Goal: Task Accomplishment & Management: Use online tool/utility

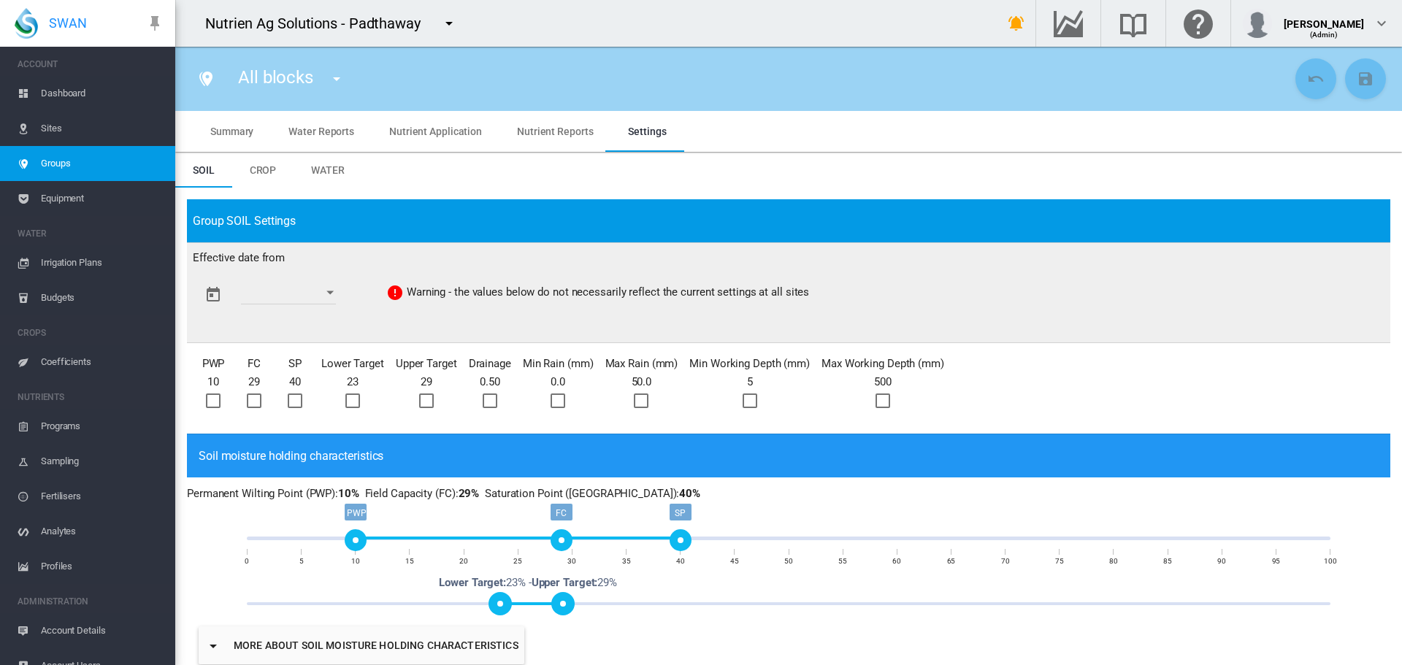
click at [449, 25] on md-icon "icon-menu-down" at bounding box center [449, 24] width 18 height 18
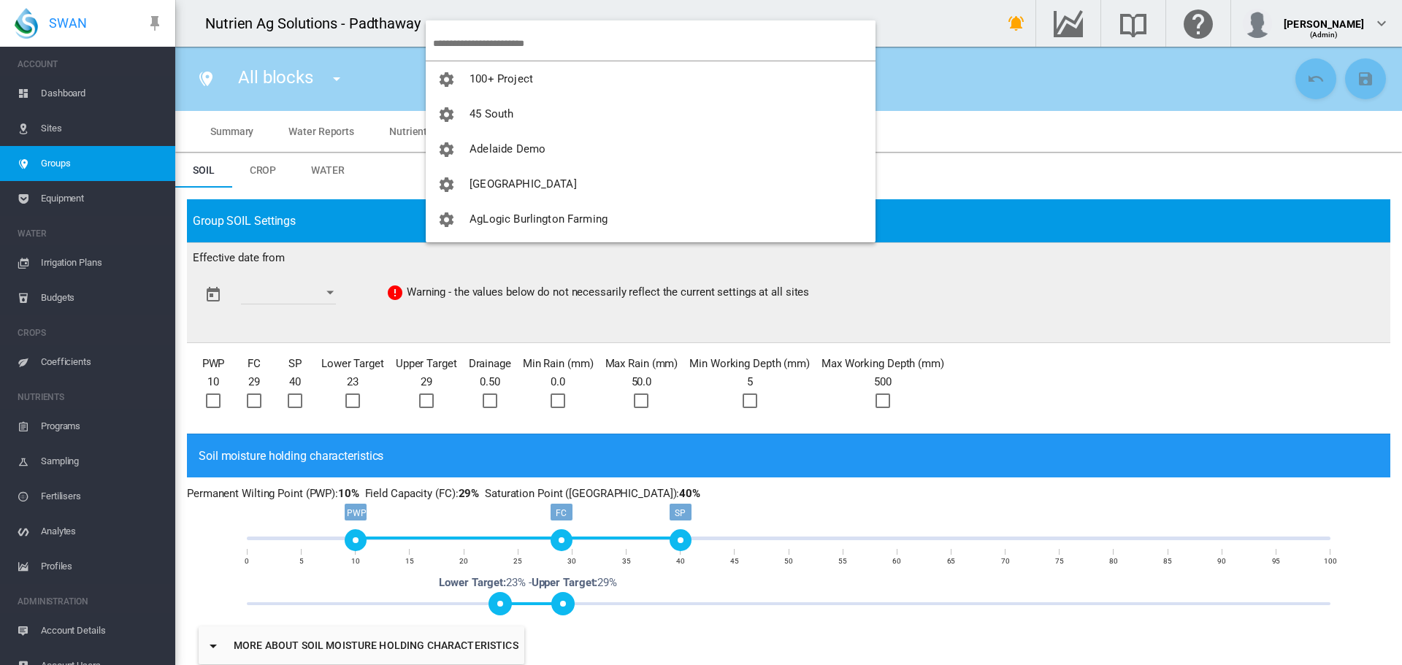
click at [459, 39] on input "search" at bounding box center [654, 43] width 442 height 34
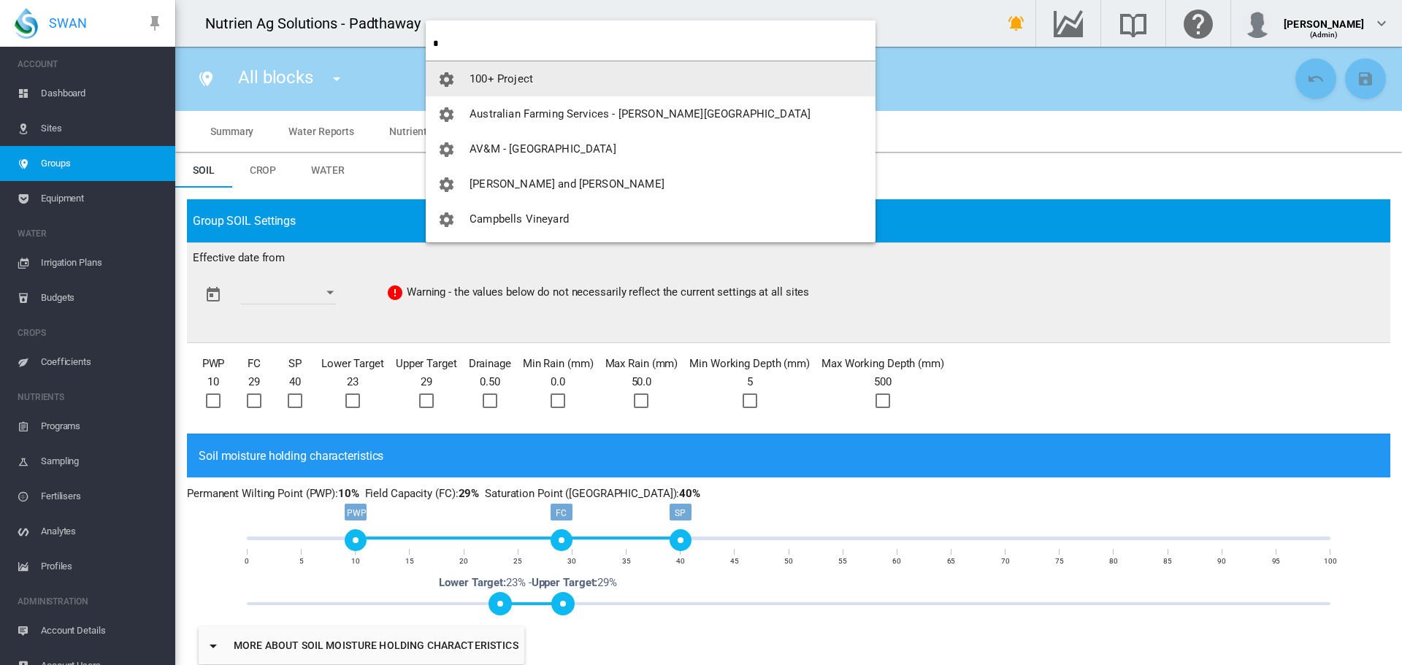
click at [478, 43] on input "*" at bounding box center [654, 43] width 442 height 34
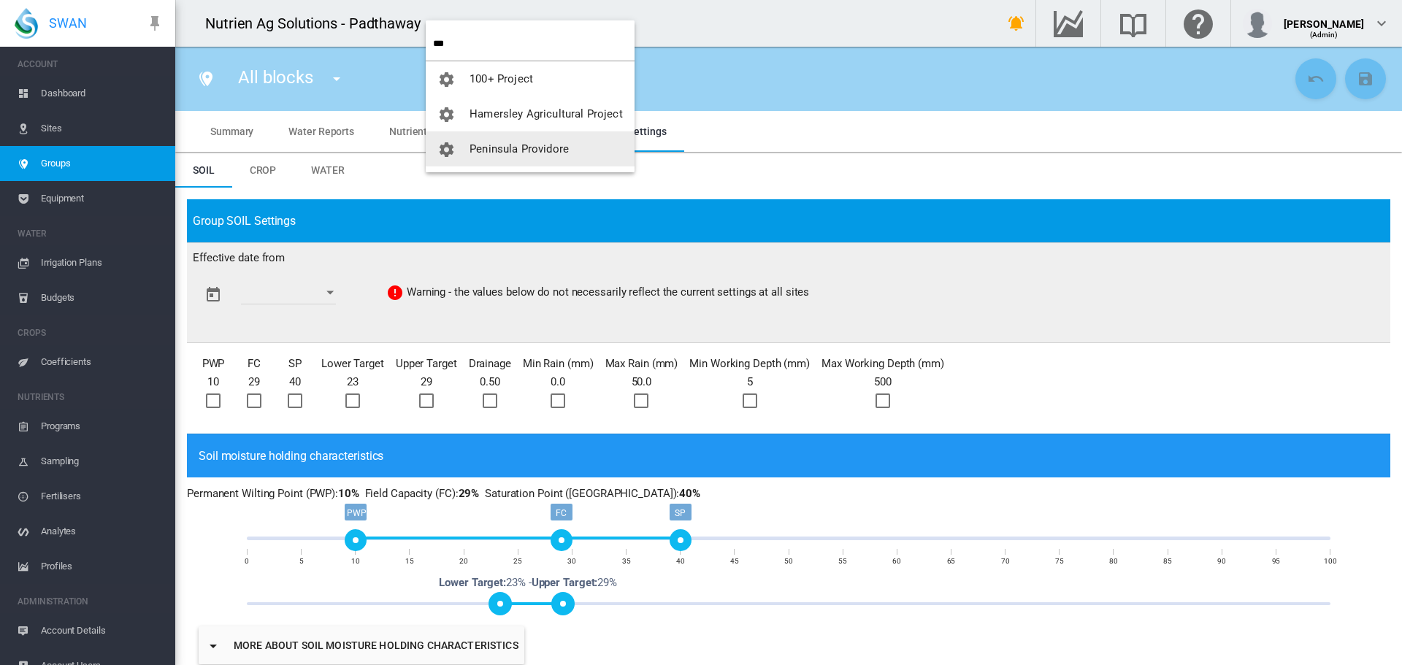
type input "***"
click at [491, 150] on span "Peninsula Providore" at bounding box center [518, 148] width 99 height 13
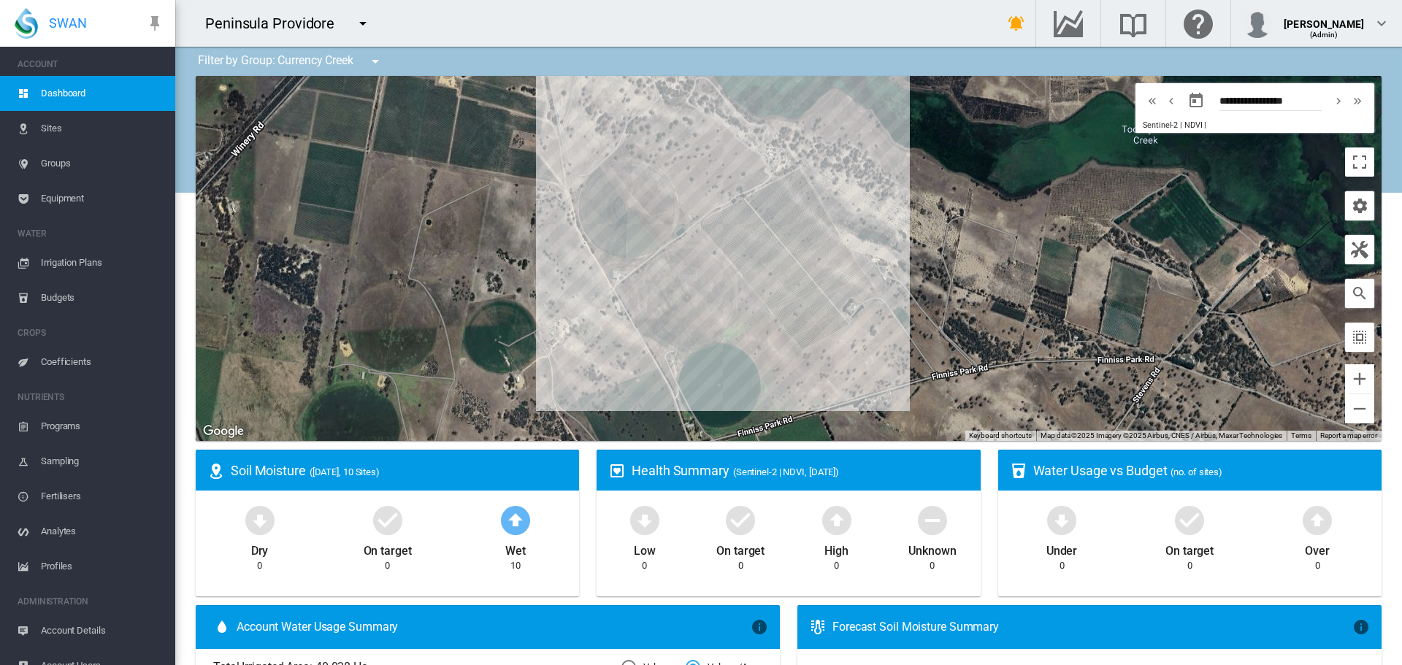
click at [68, 195] on span "Equipment" at bounding box center [102, 198] width 123 height 35
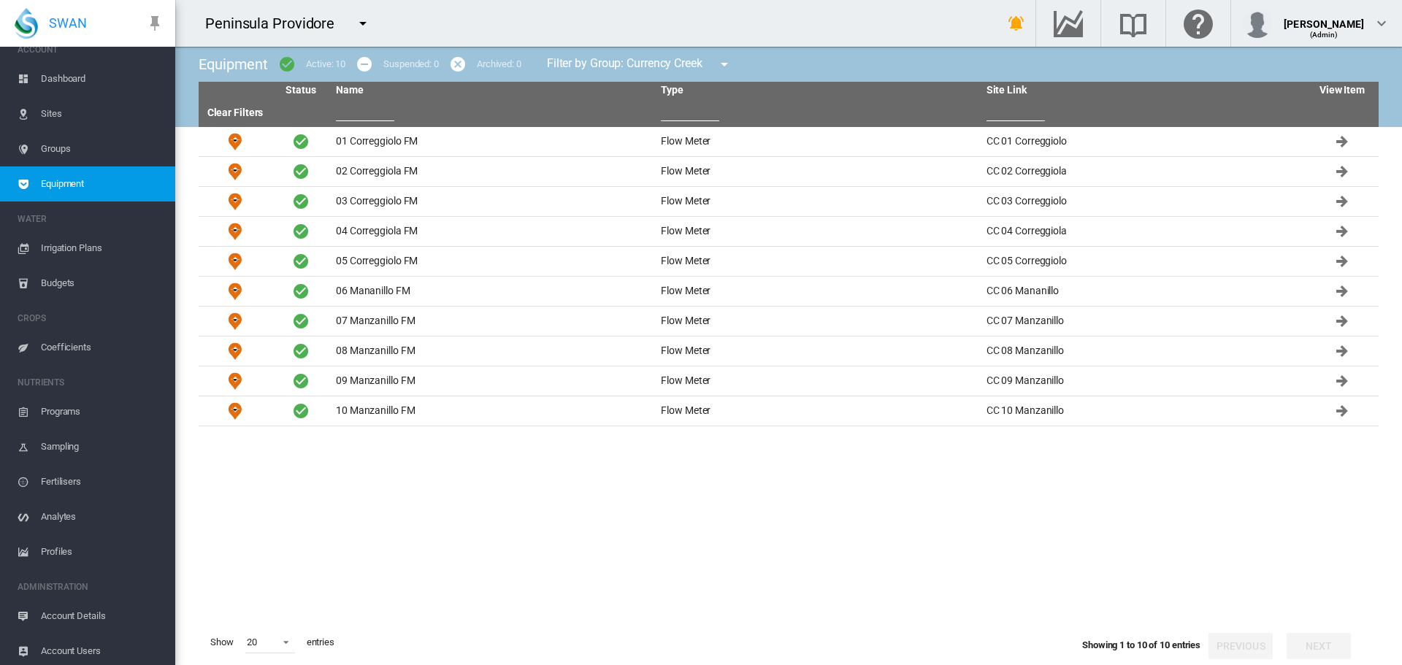
scroll to position [18, 0]
click at [66, 644] on span "Account Users" at bounding box center [102, 647] width 123 height 35
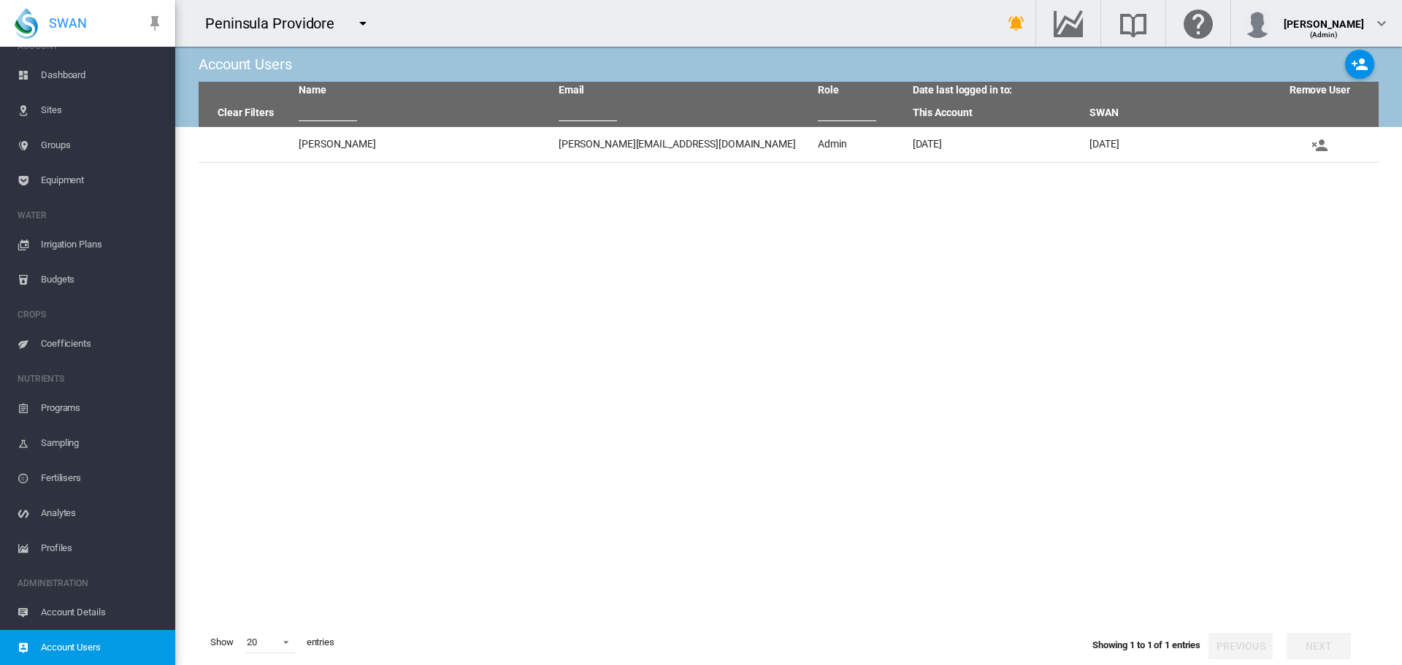
click at [88, 612] on span "Account Details" at bounding box center [102, 612] width 123 height 35
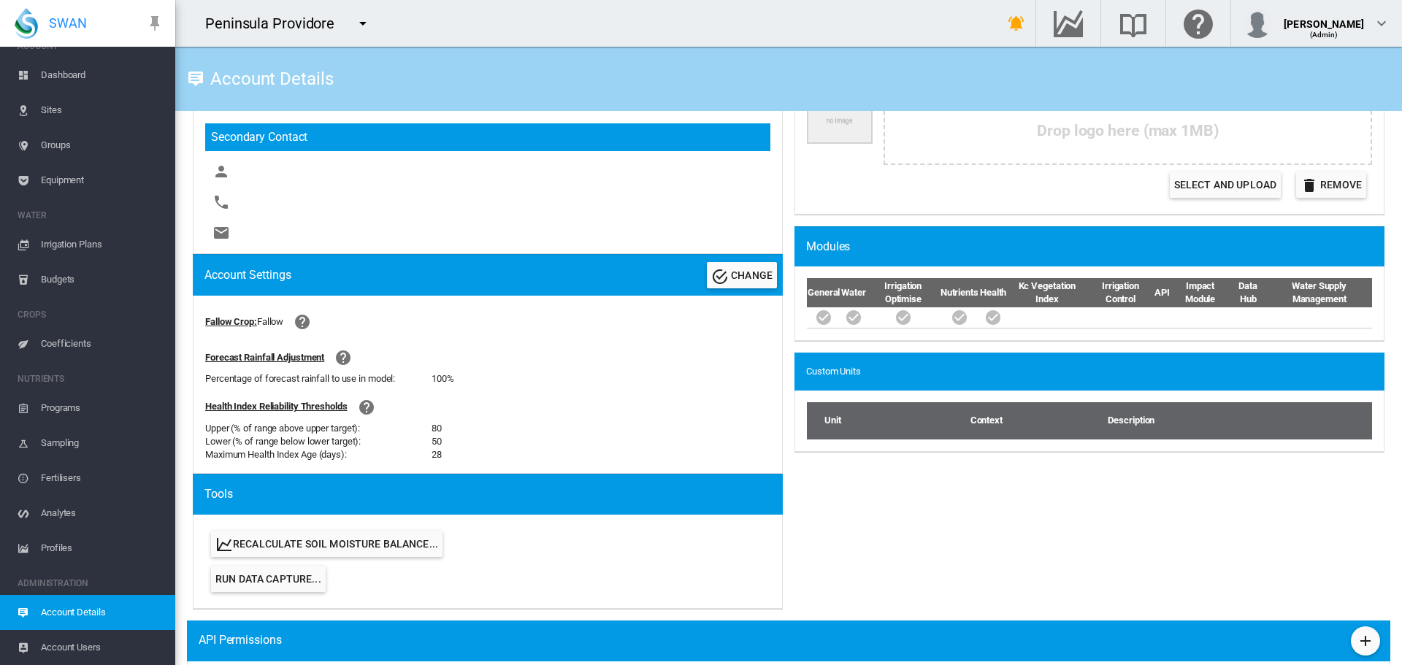
scroll to position [511, 0]
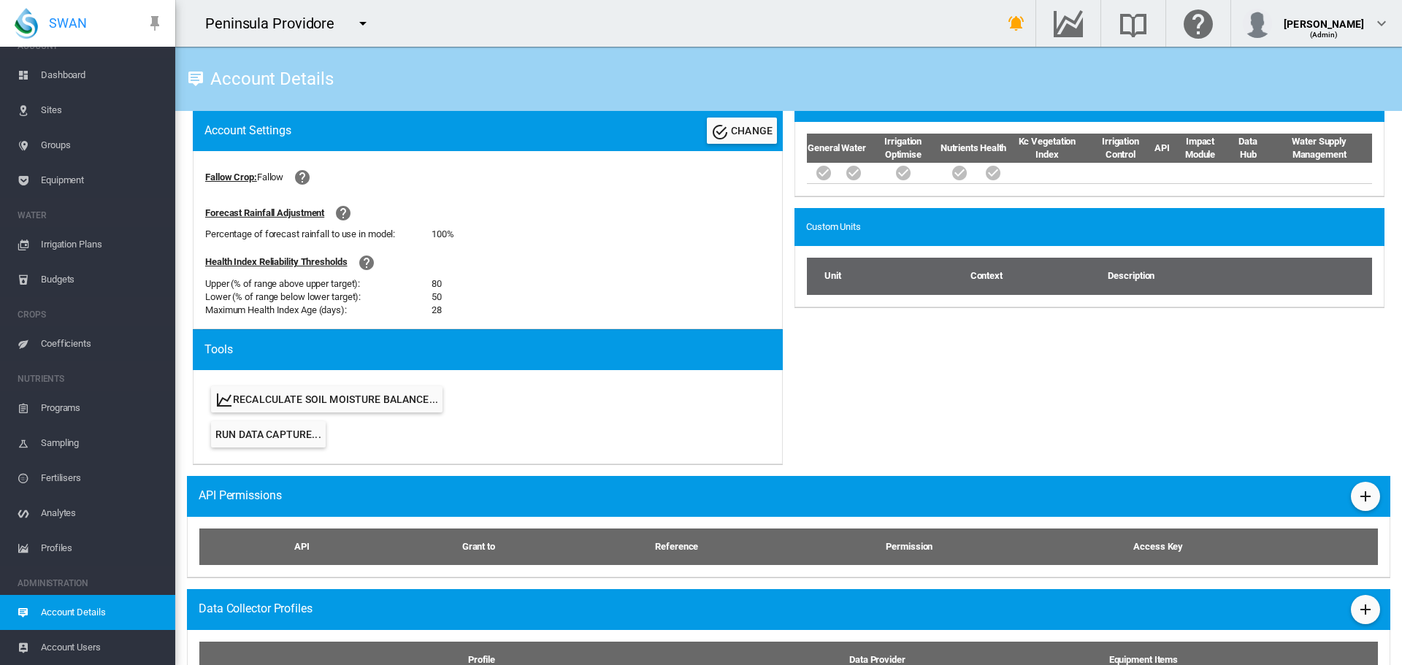
click at [282, 431] on span "Run Data Capture..." at bounding box center [268, 434] width 106 height 12
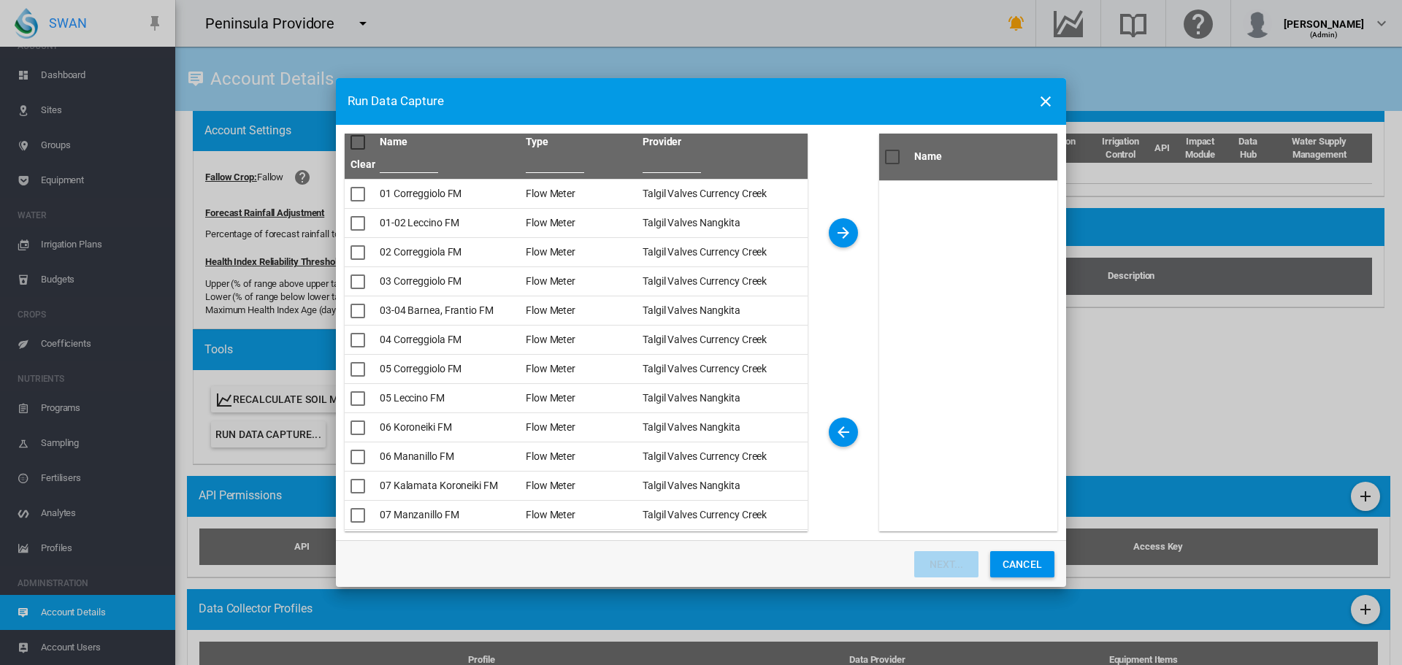
click at [353, 140] on div "*** Please ..." at bounding box center [357, 142] width 15 height 15
click at [834, 233] on button "*** Please ..." at bounding box center [843, 232] width 29 height 29
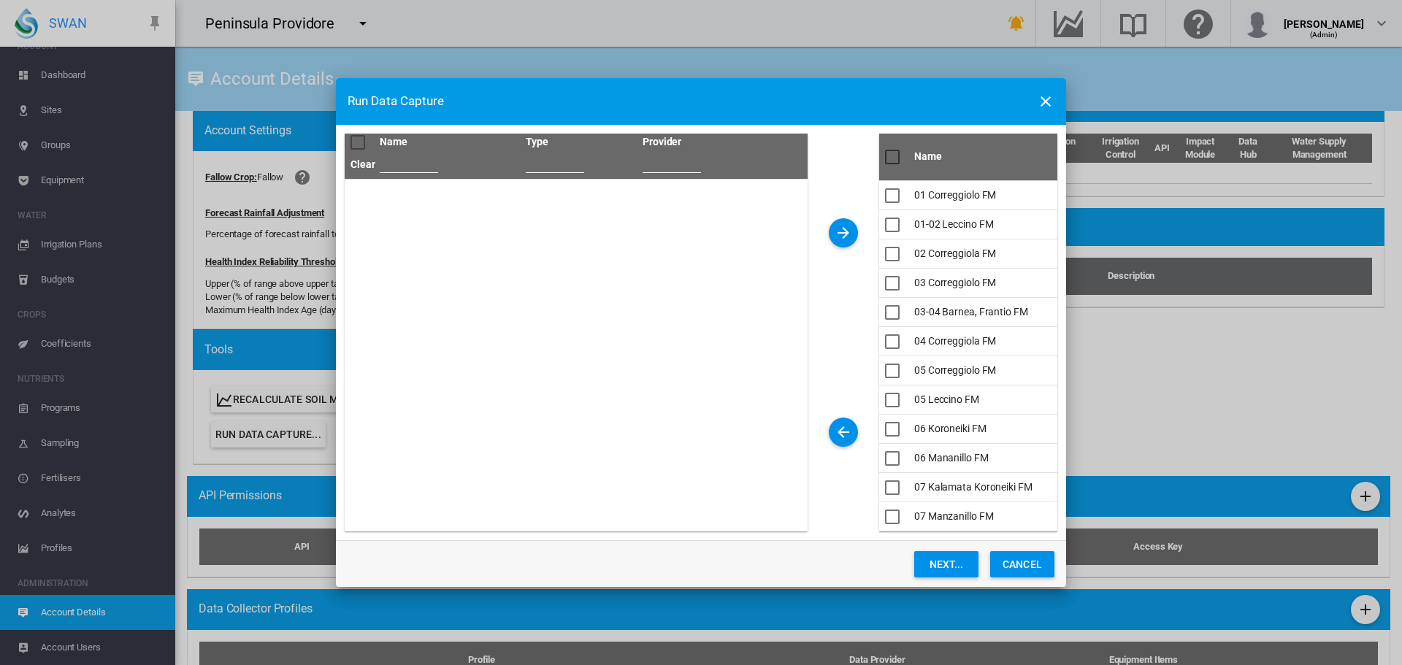
click at [943, 564] on button "Next..." at bounding box center [946, 564] width 64 height 26
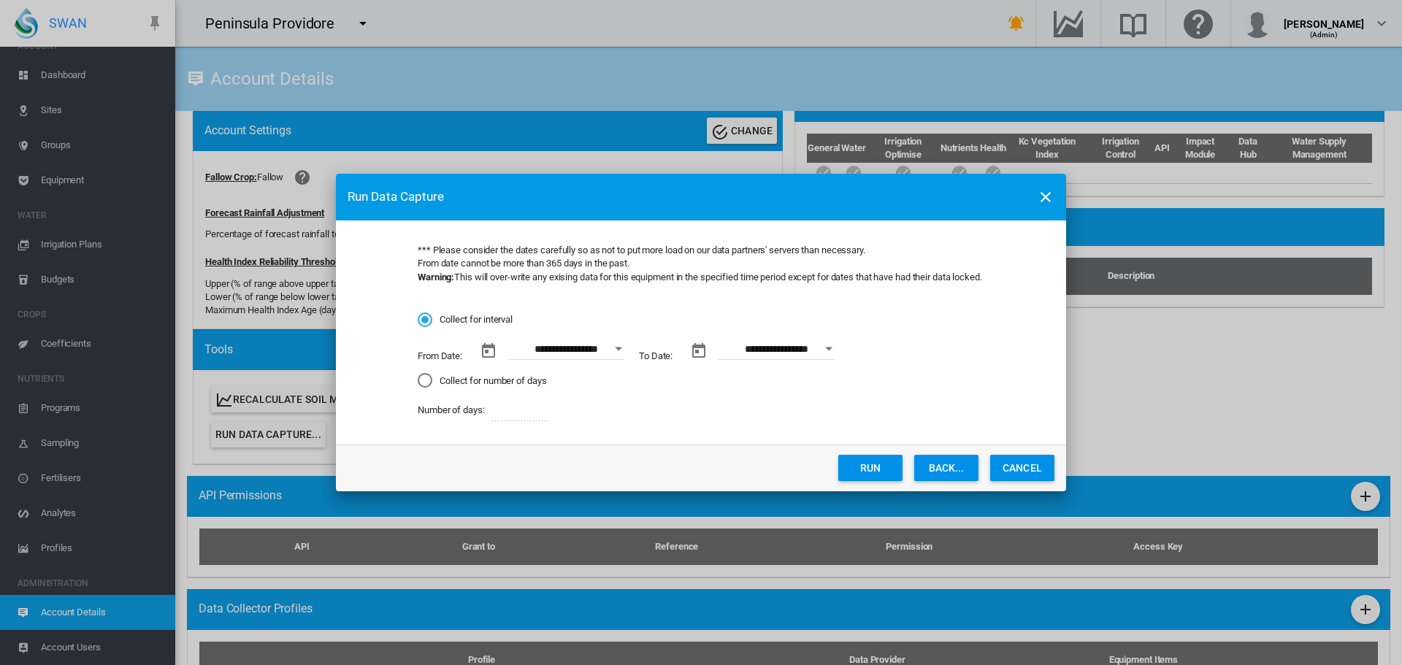
click at [615, 345] on button "Open calendar" at bounding box center [618, 349] width 26 height 26
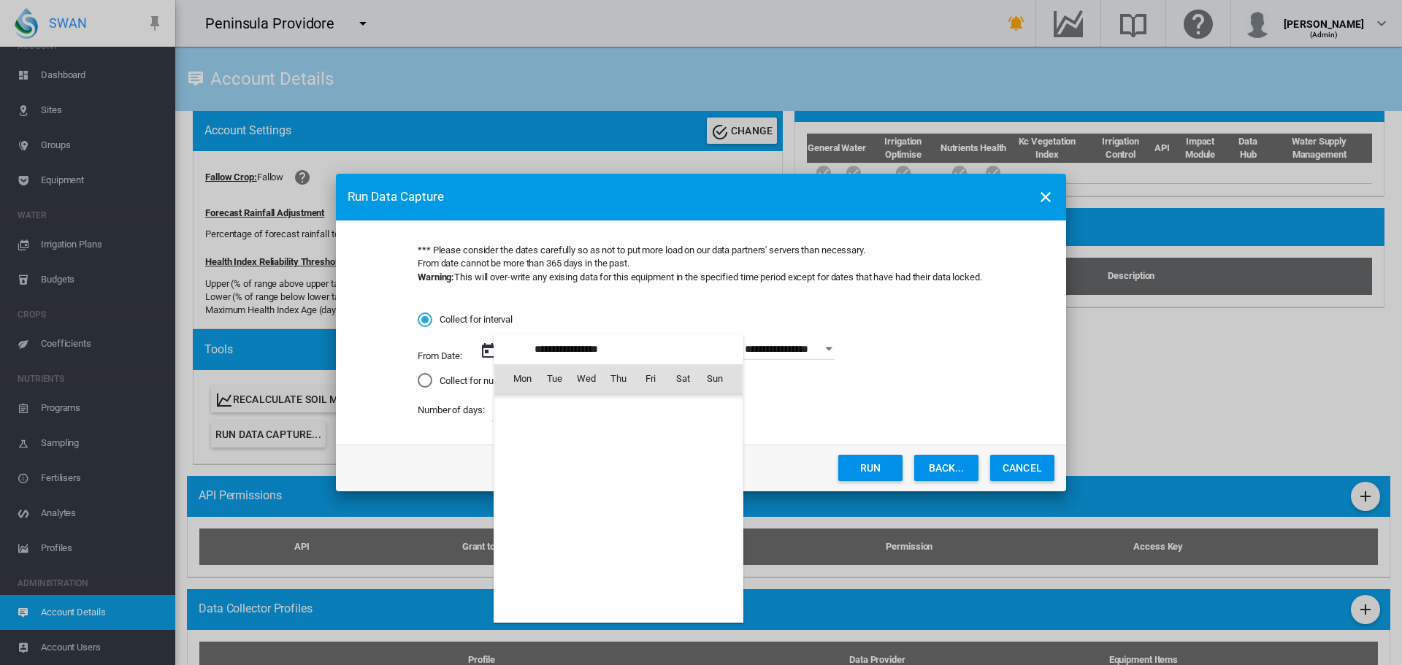
scroll to position [338142, 0]
click at [523, 439] on span "1" at bounding box center [521, 442] width 29 height 29
type input "**********"
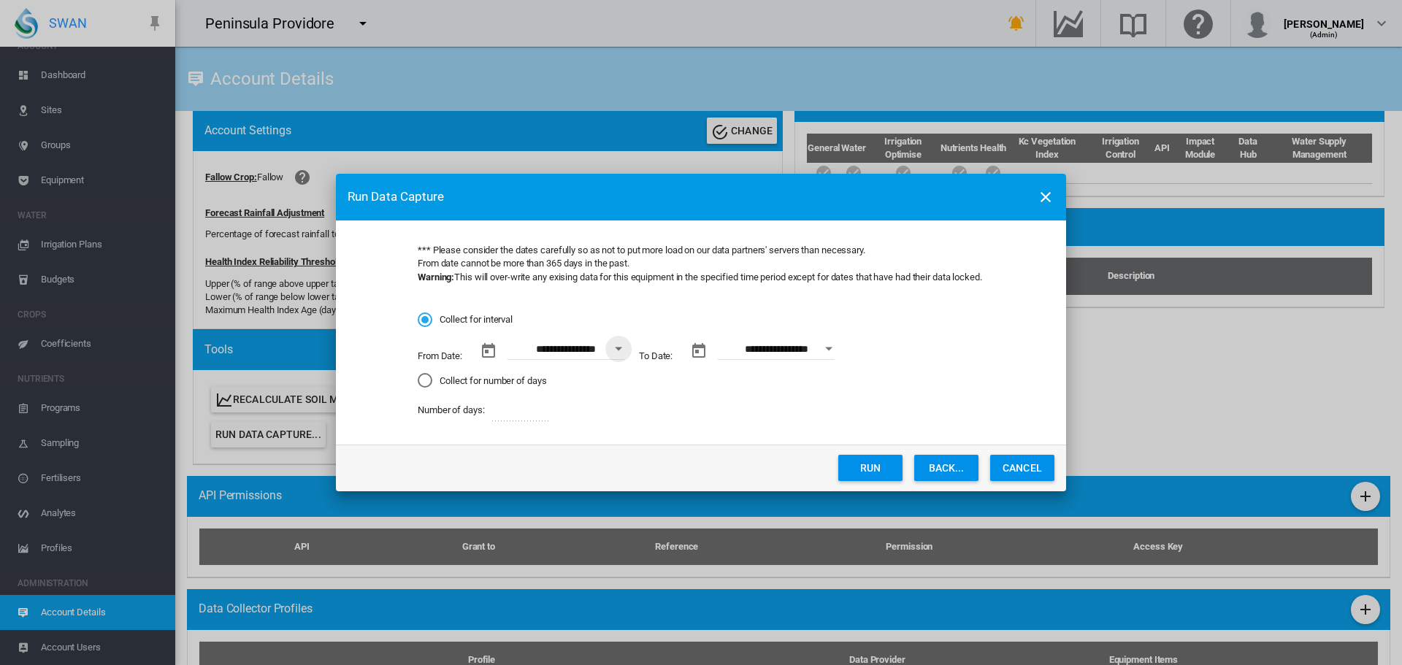
click at [857, 470] on button "Run" at bounding box center [870, 468] width 64 height 26
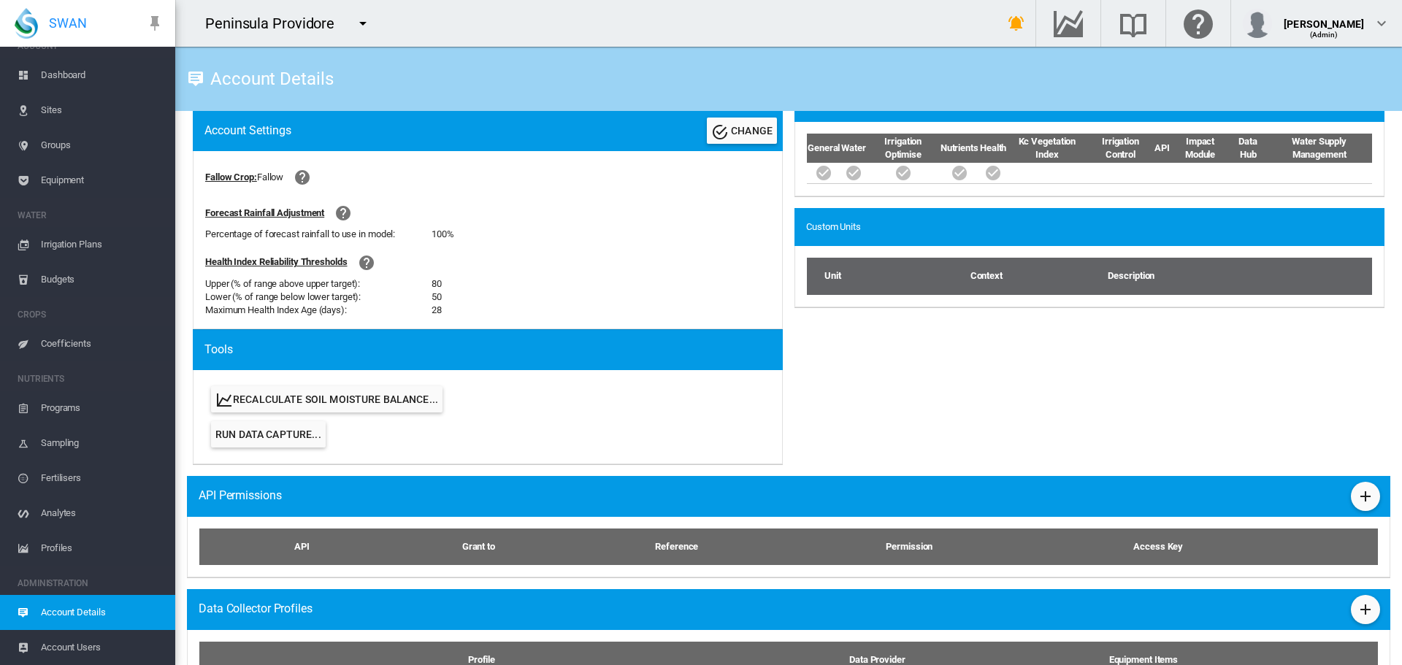
scroll to position [0, 0]
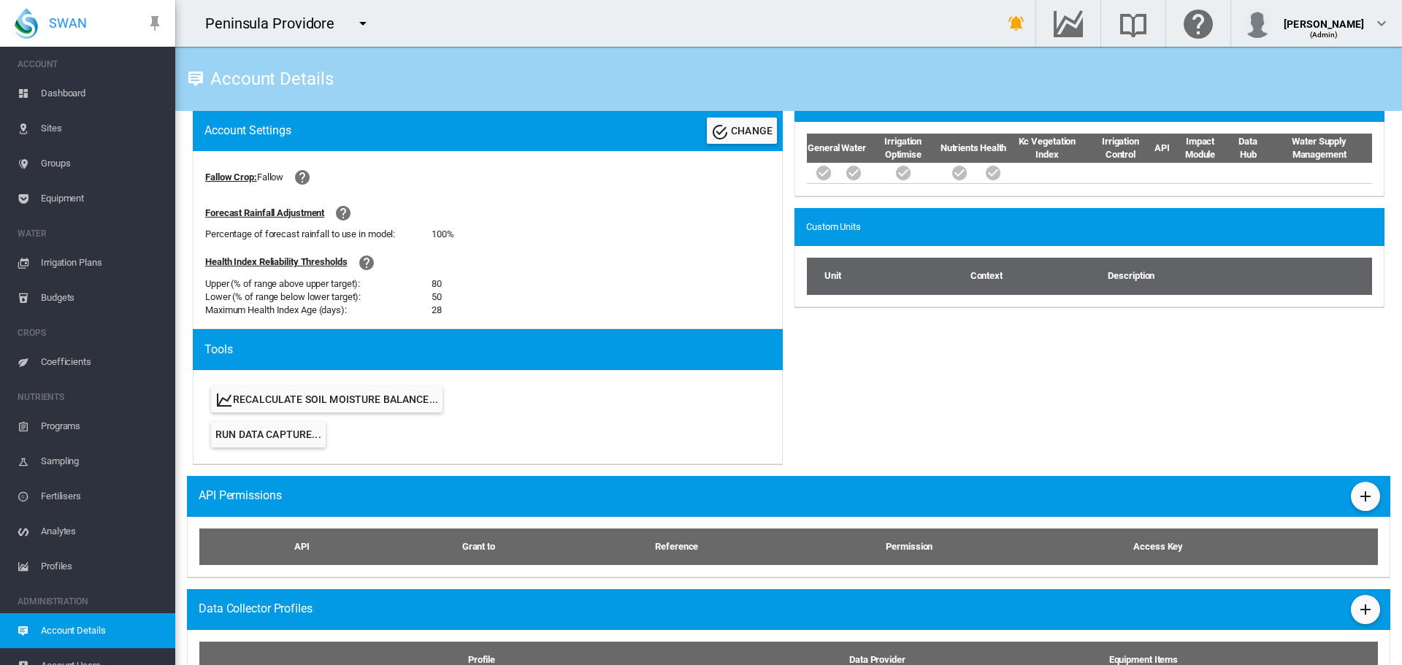
click at [72, 196] on span "Equipment" at bounding box center [102, 198] width 123 height 35
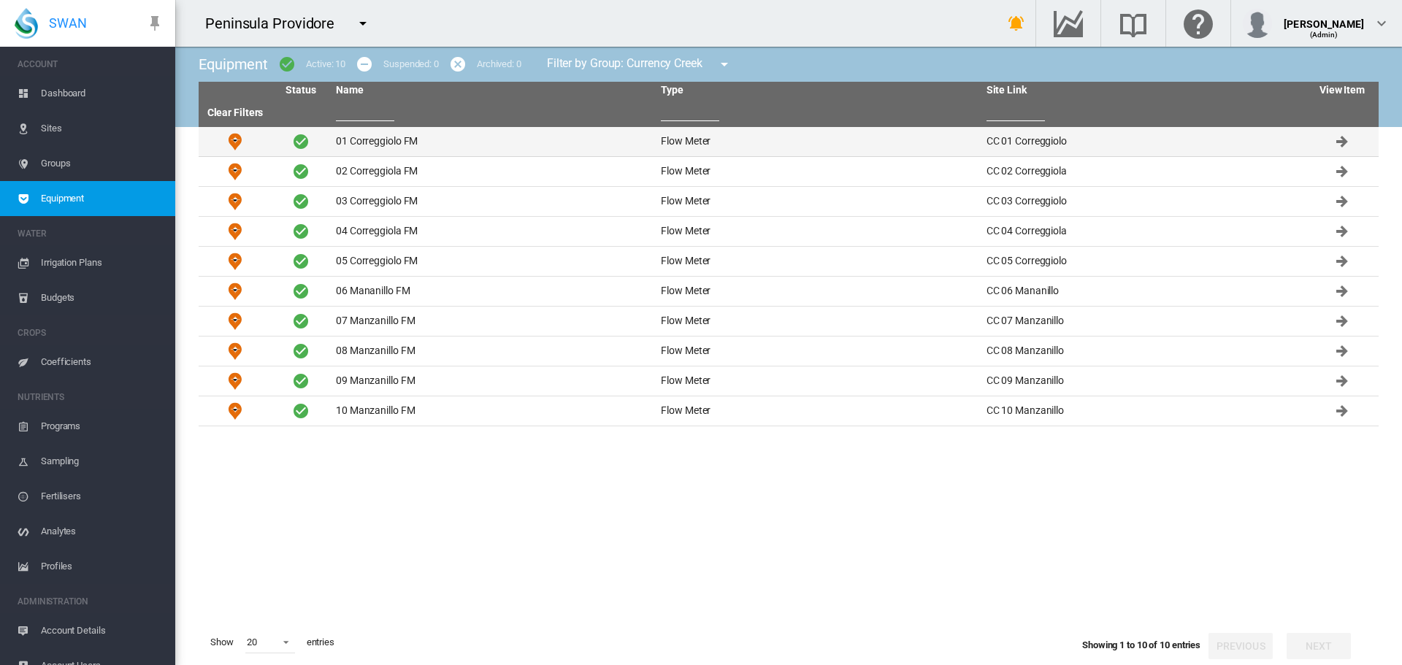
click at [398, 142] on td "01 Correggiolo FM" at bounding box center [492, 141] width 325 height 29
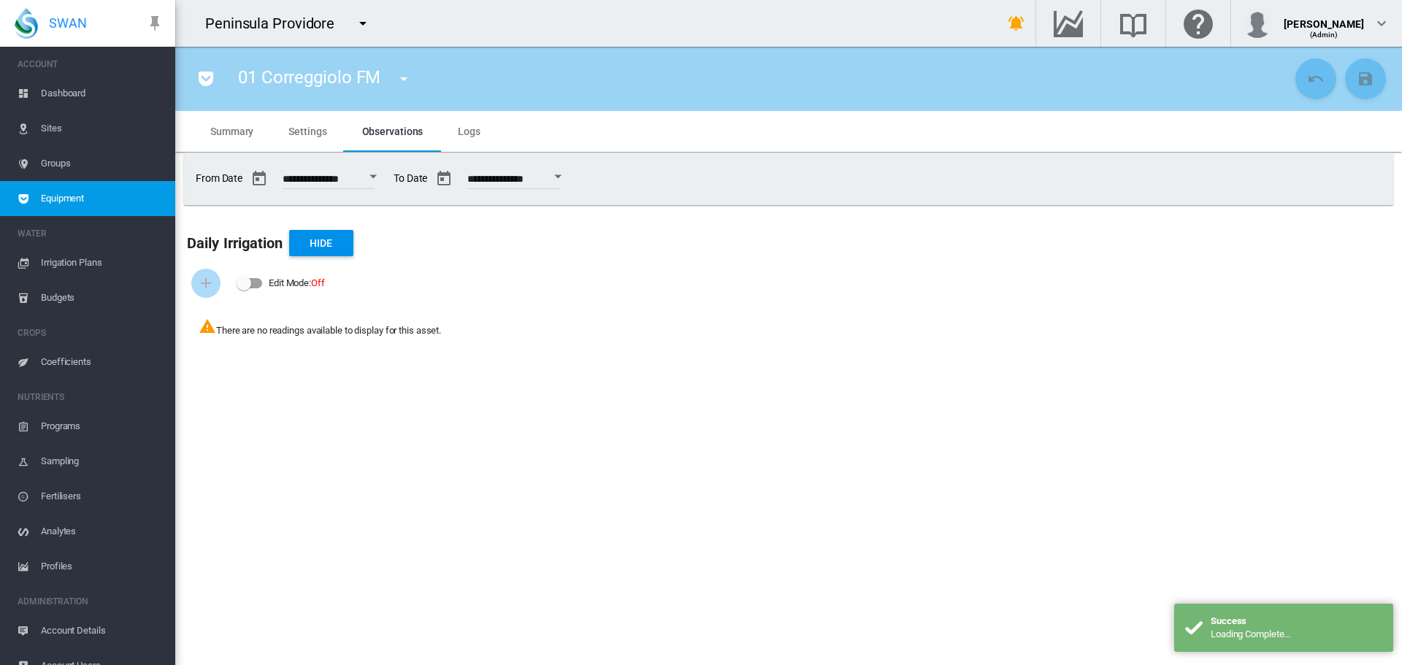
click at [464, 132] on span "Logs" at bounding box center [469, 132] width 23 height 12
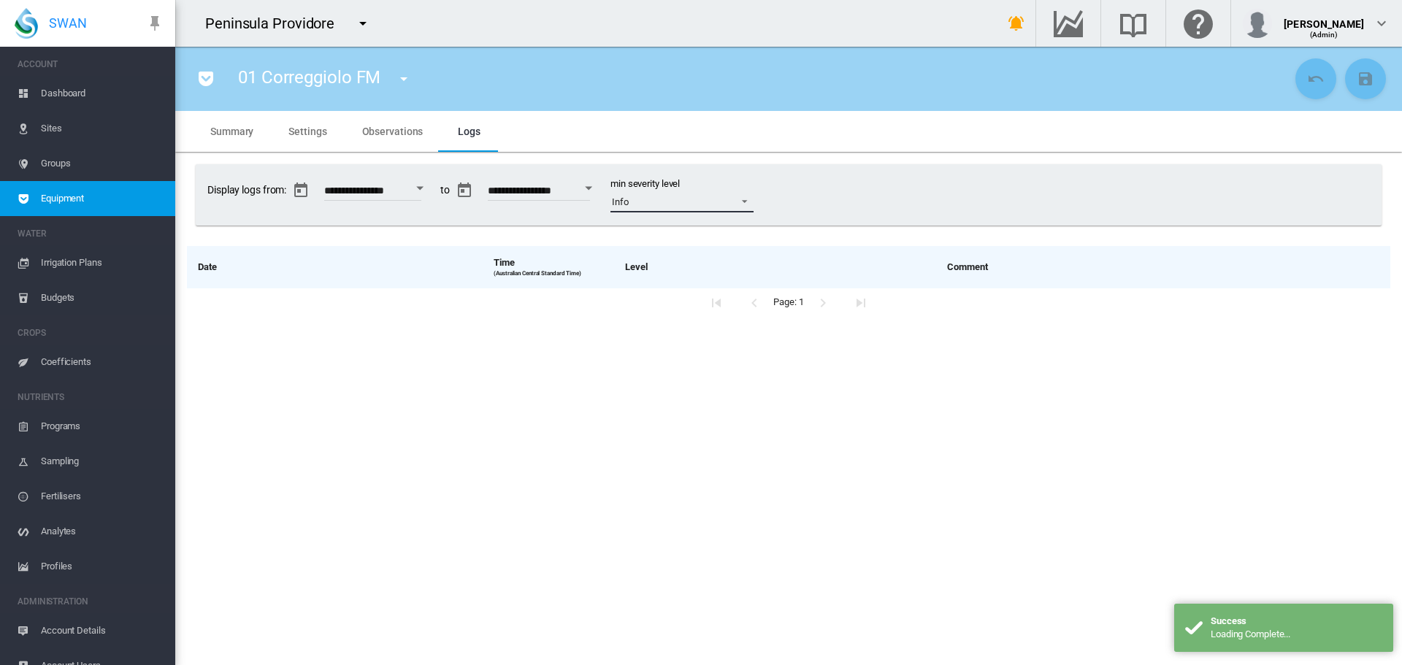
click at [749, 203] on span at bounding box center [740, 199] width 18 height 13
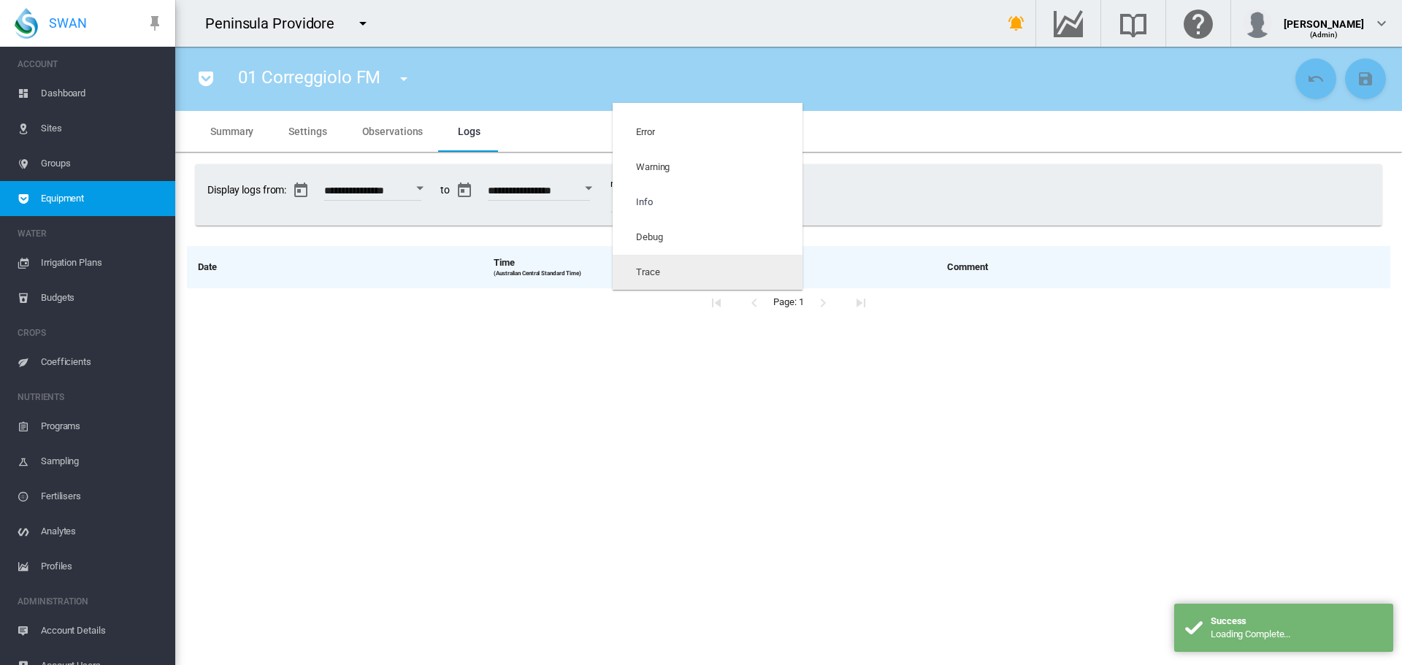
click at [704, 271] on md-option "Trace" at bounding box center [707, 272] width 190 height 35
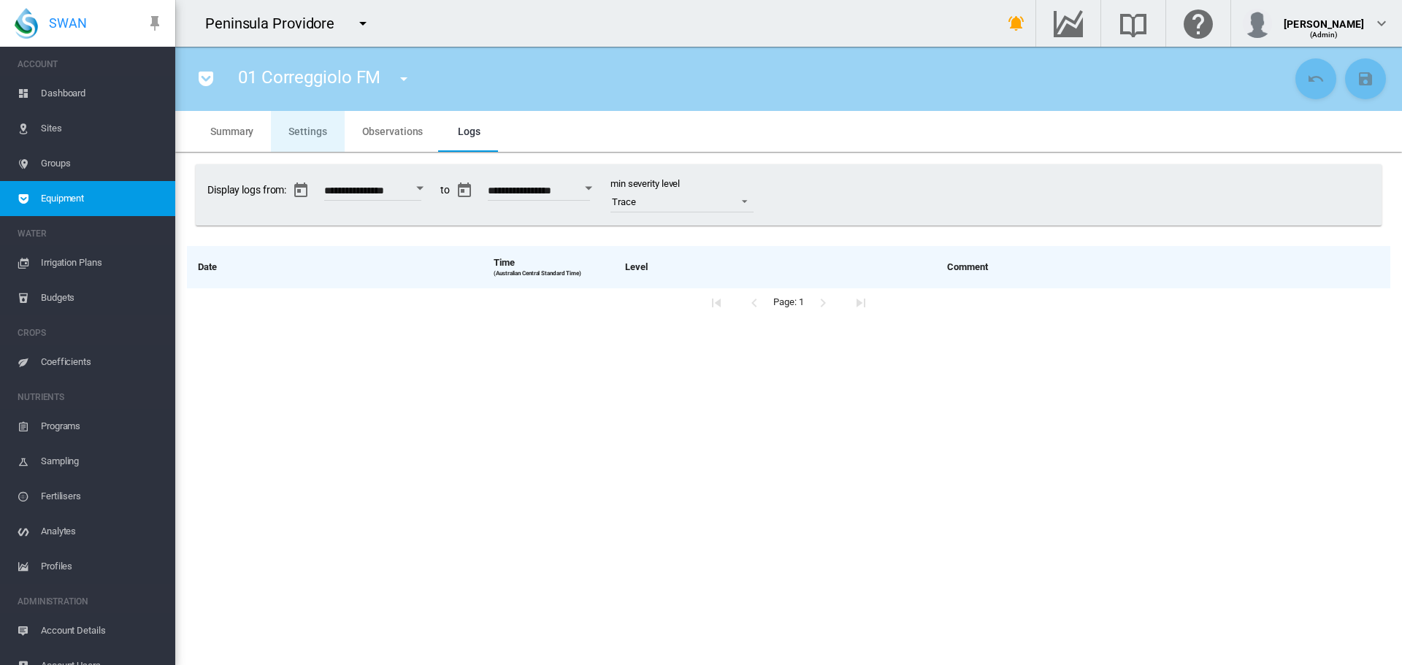
click at [298, 129] on span "Settings" at bounding box center [307, 132] width 38 height 12
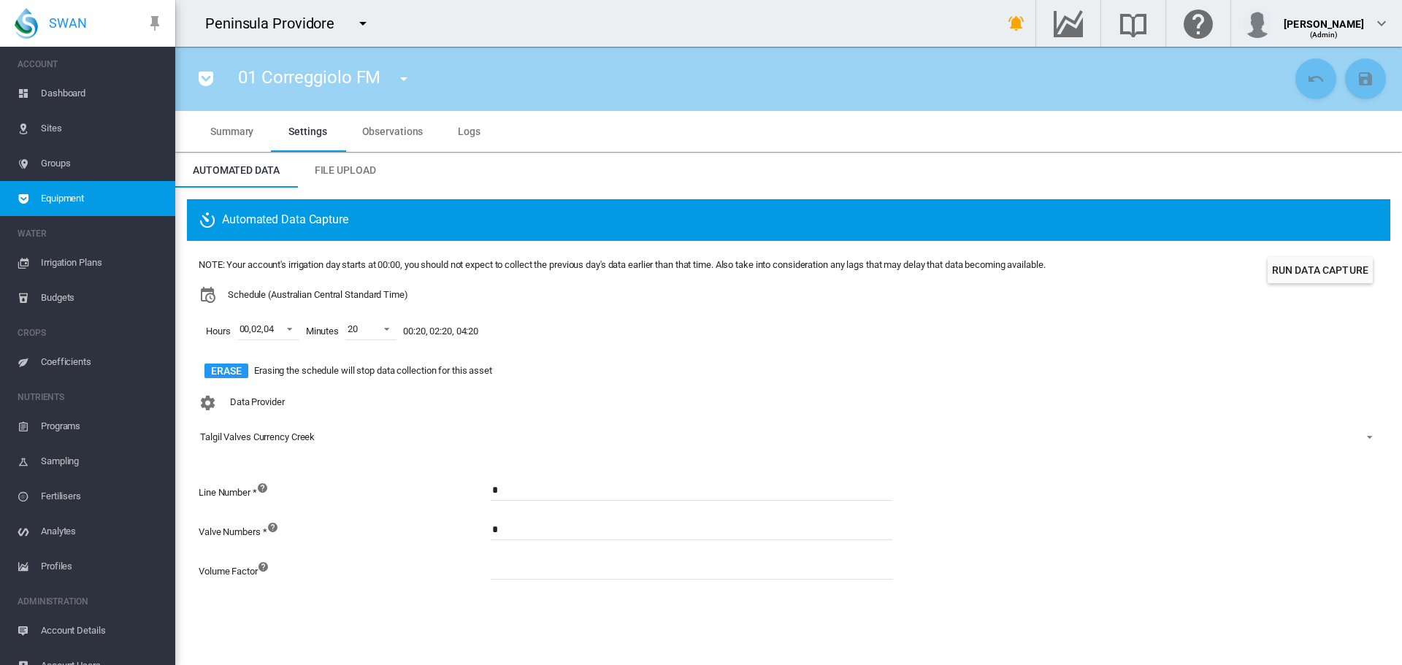
click at [71, 95] on span "Dashboard" at bounding box center [102, 93] width 123 height 35
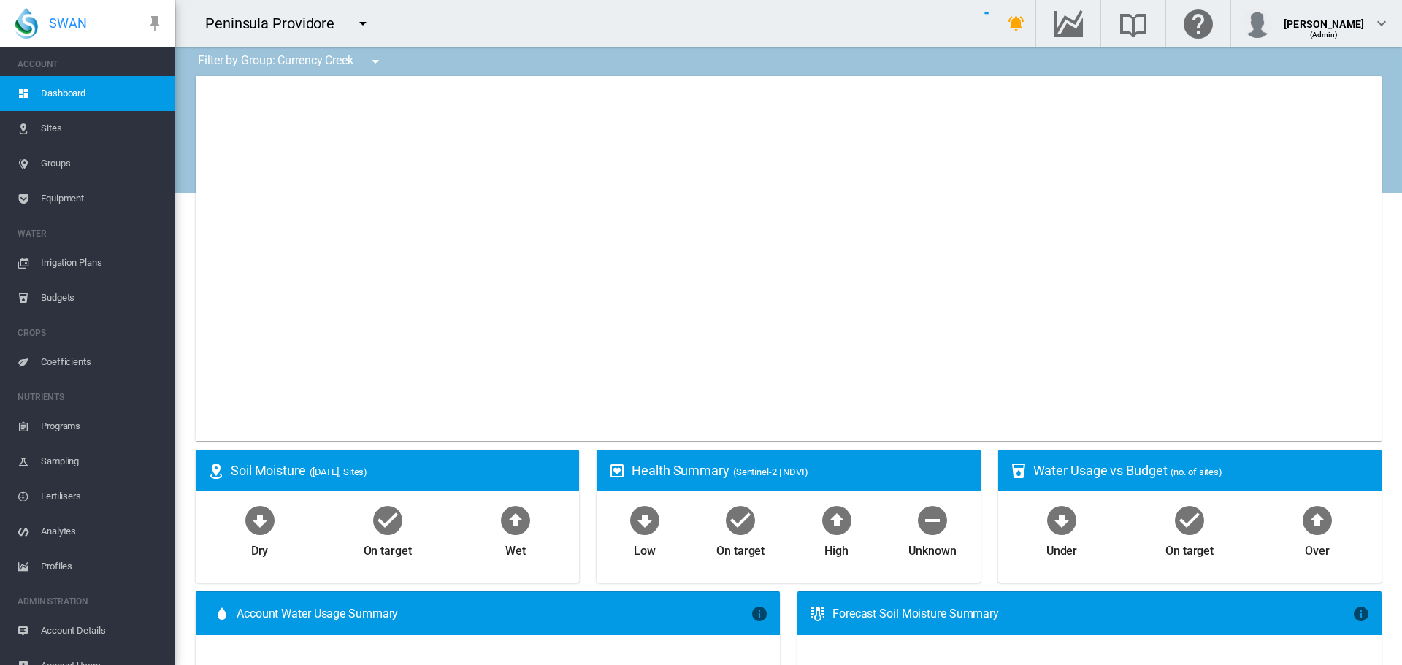
type input "**********"
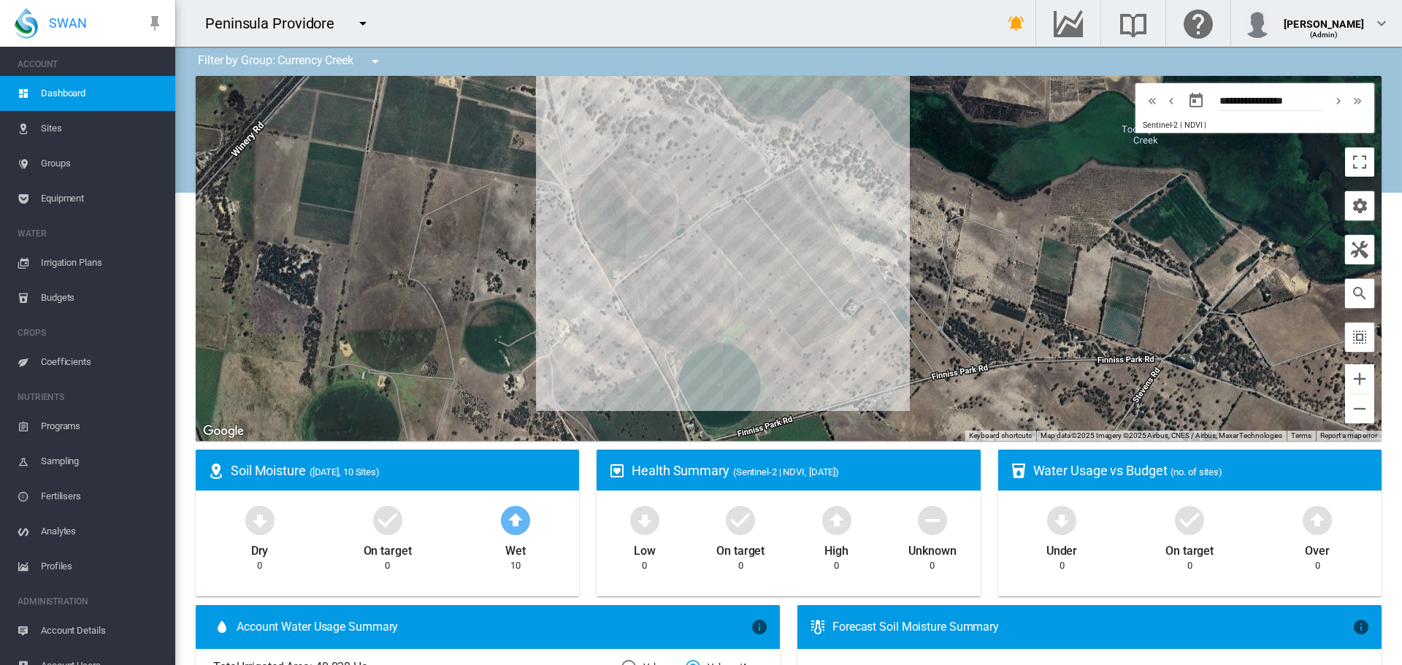
click at [378, 63] on md-icon "icon-menu-down" at bounding box center [375, 62] width 18 height 18
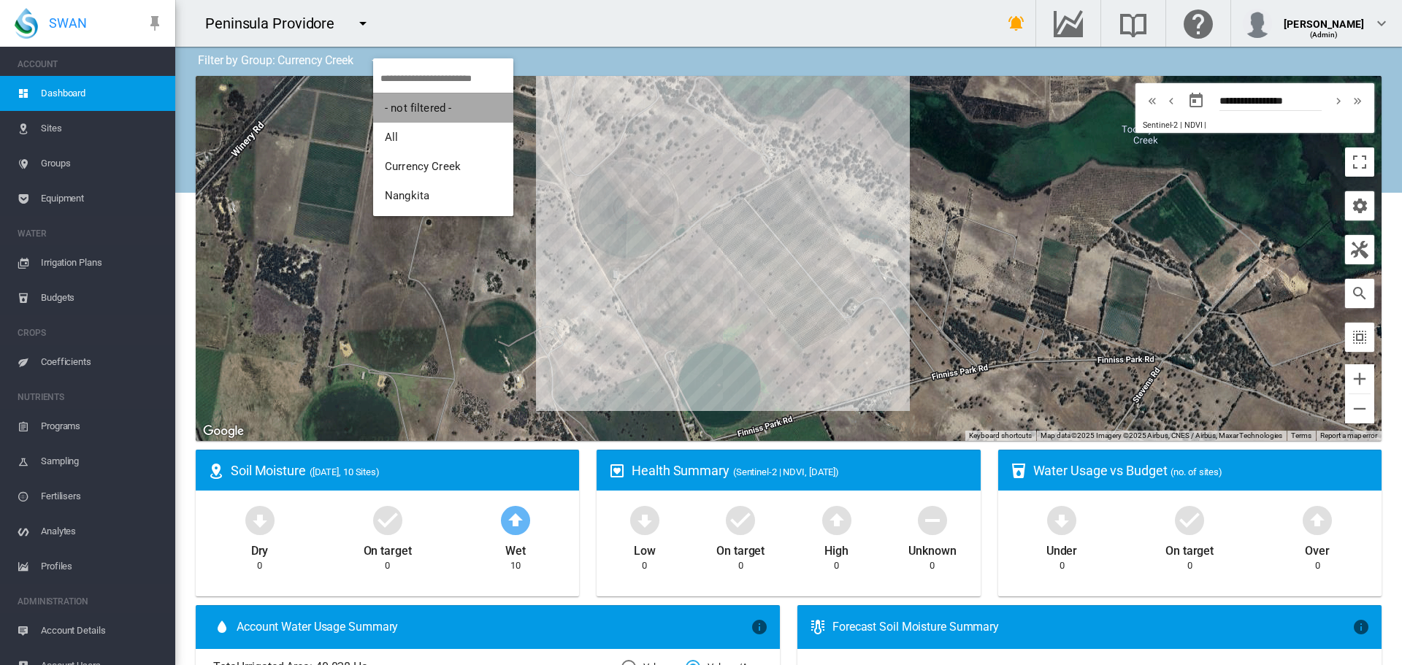
click at [407, 106] on span "- not filtered -" at bounding box center [418, 107] width 66 height 13
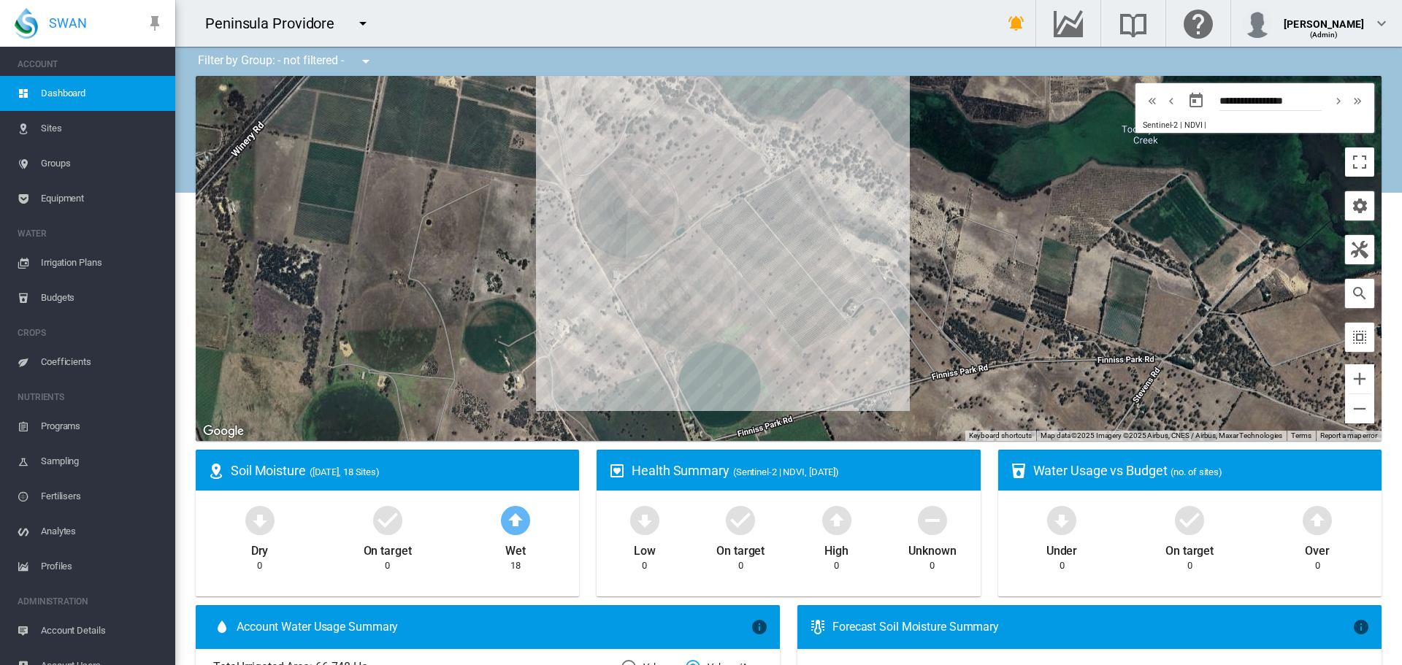
click at [35, 135] on link "Sites" at bounding box center [87, 128] width 175 height 35
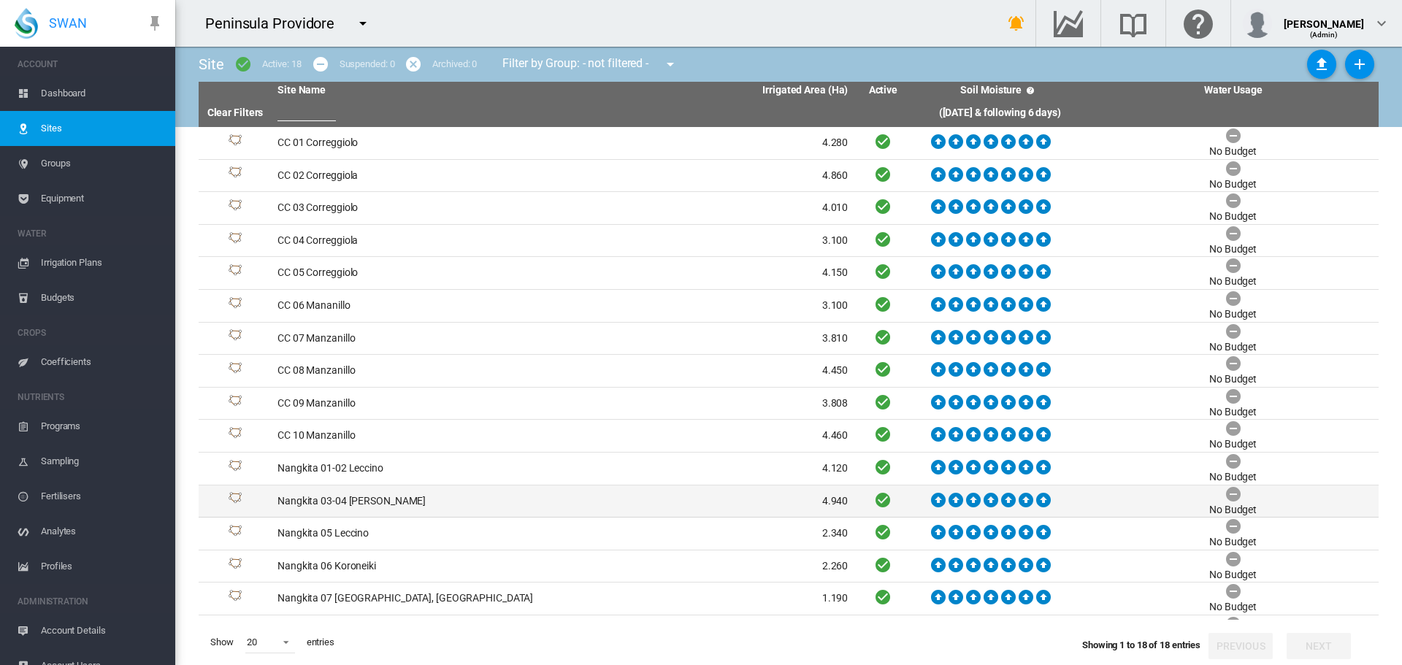
click at [339, 496] on td "Nangkita 03-04 [PERSON_NAME]" at bounding box center [417, 501] width 291 height 32
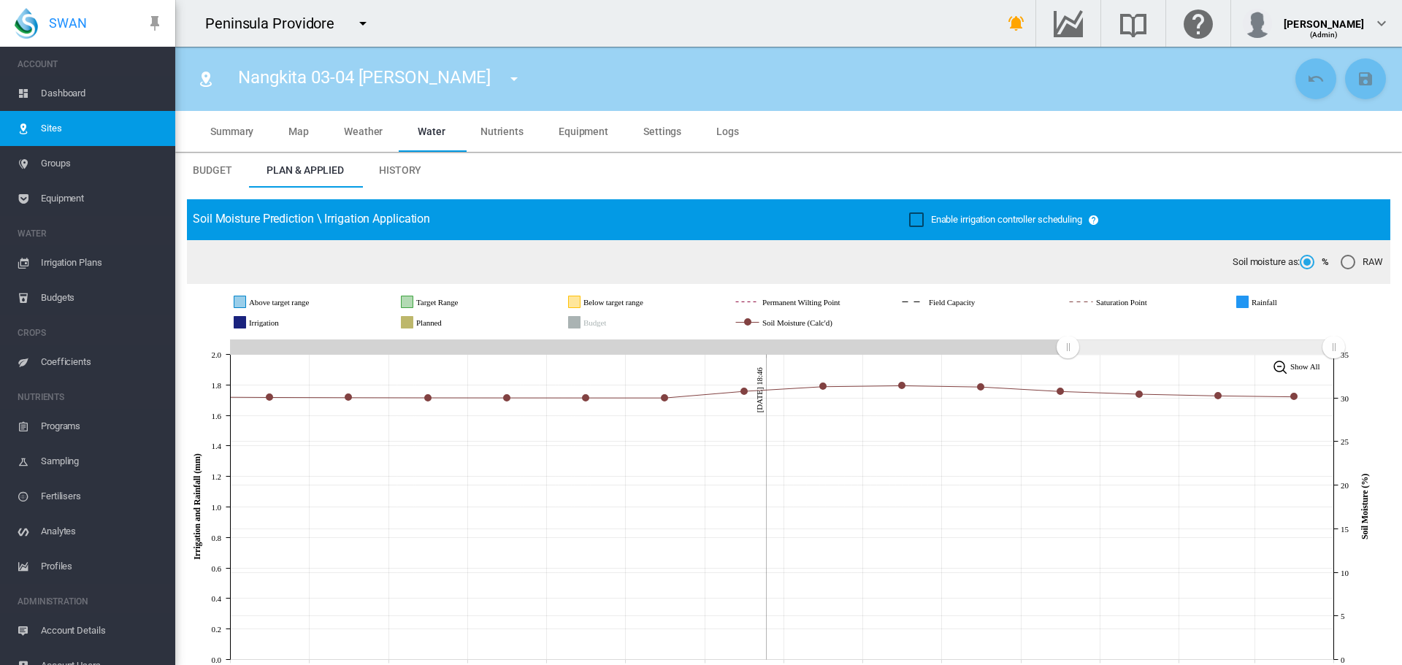
click at [590, 130] on span "Equipment" at bounding box center [583, 132] width 50 height 12
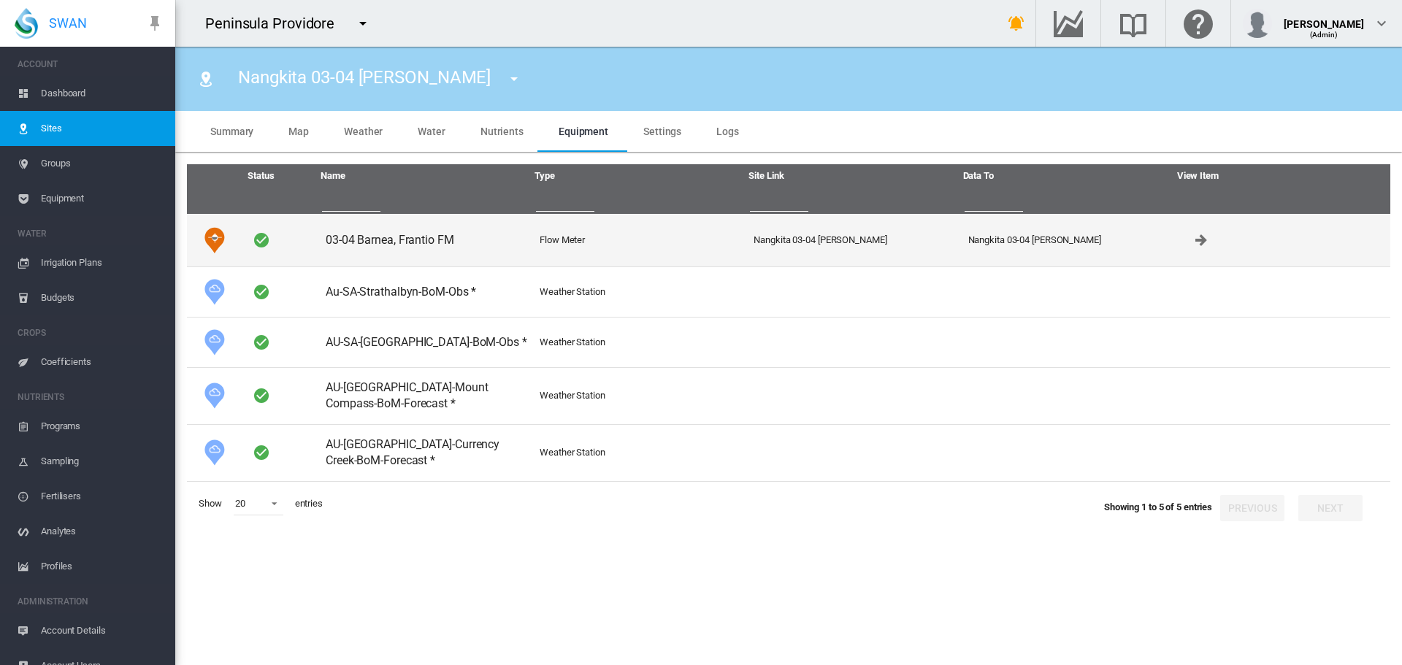
click at [364, 238] on td "03-04 Barnea, Frantio FM" at bounding box center [427, 240] width 214 height 53
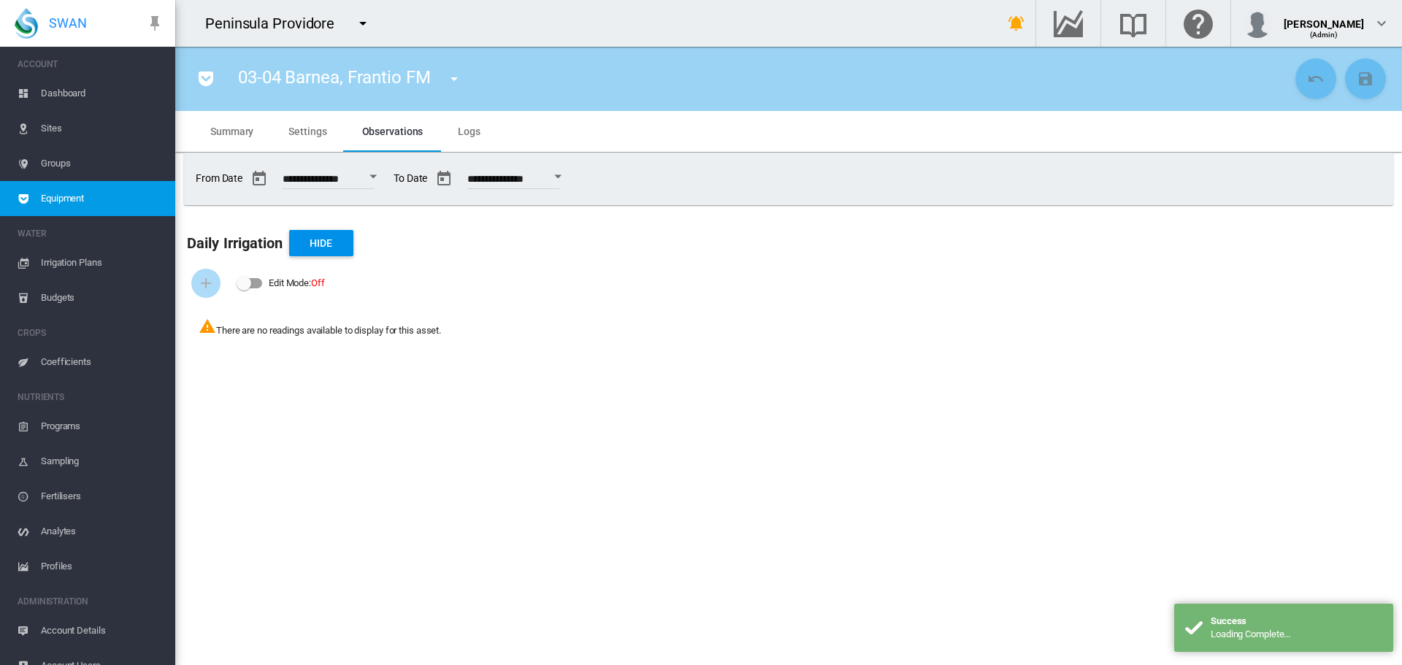
click at [296, 128] on span "Settings" at bounding box center [307, 132] width 38 height 12
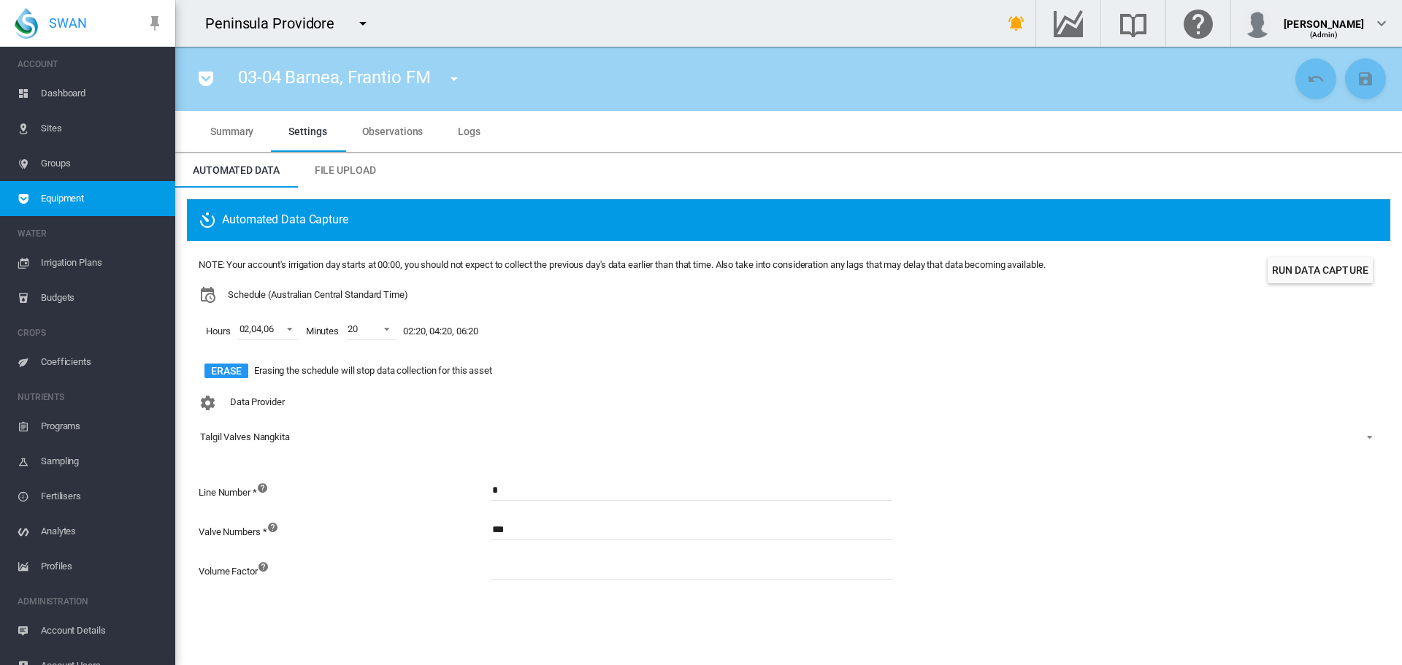
click at [468, 135] on span "Logs" at bounding box center [469, 132] width 23 height 12
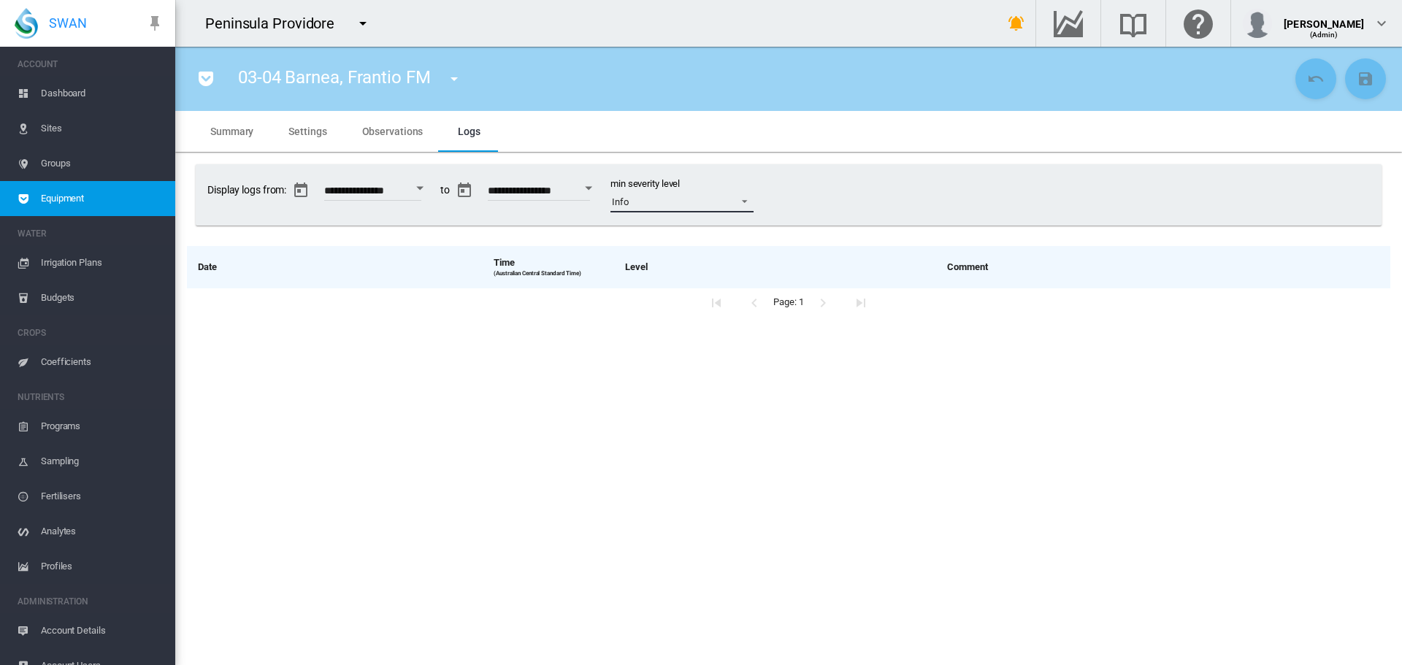
click at [749, 199] on span at bounding box center [740, 199] width 18 height 13
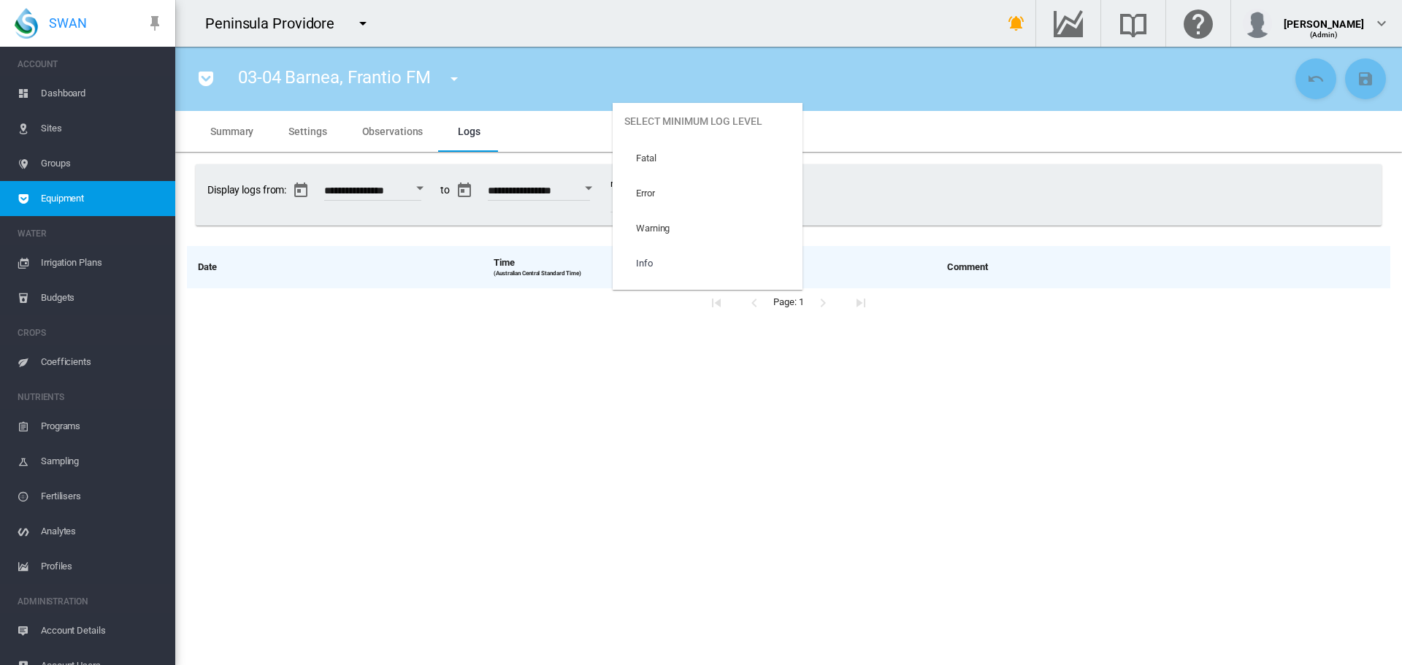
scroll to position [61, 0]
click at [733, 267] on md-option "Trace" at bounding box center [707, 272] width 190 height 35
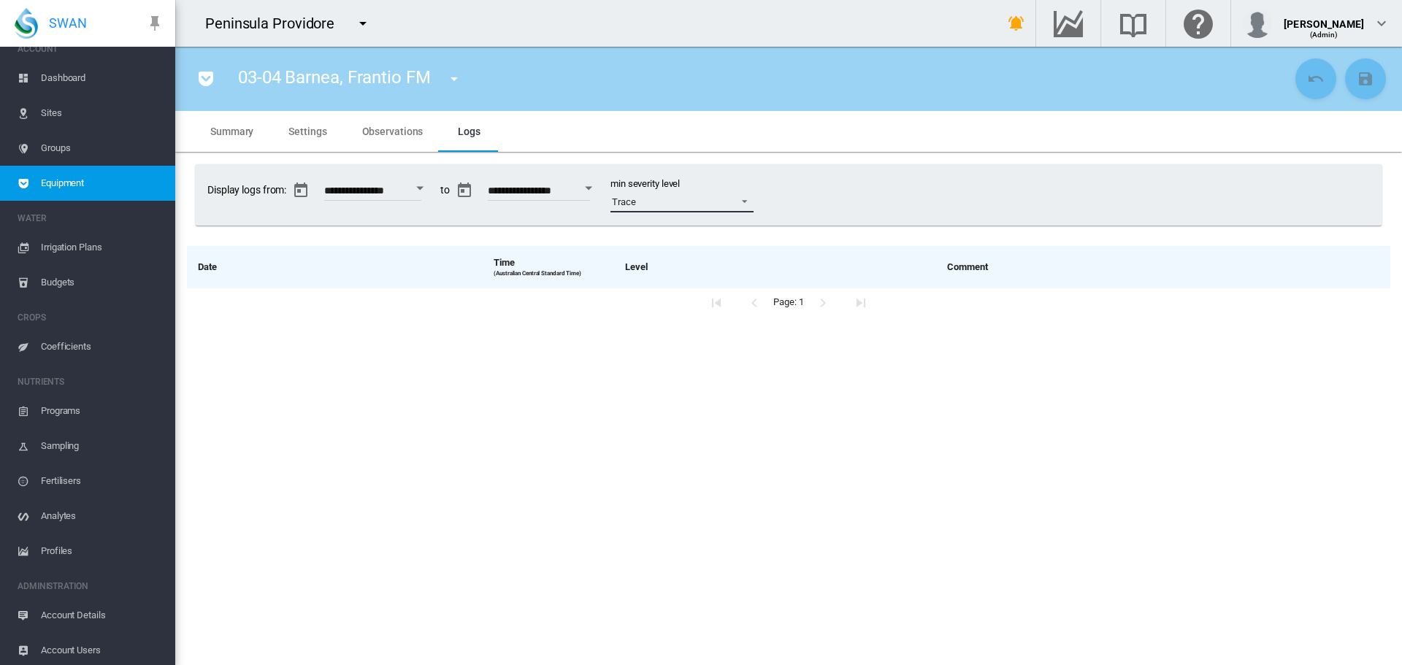
scroll to position [18, 0]
click at [72, 612] on span "Account Details" at bounding box center [102, 612] width 123 height 35
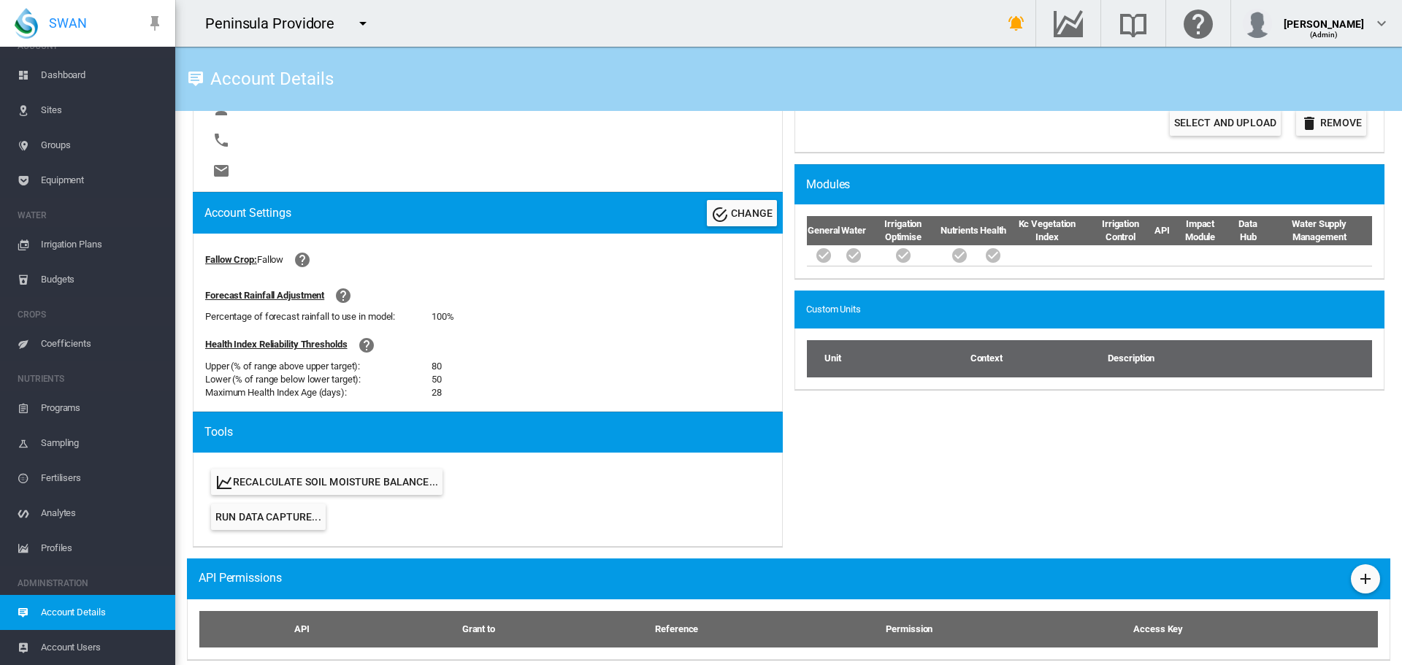
scroll to position [511, 0]
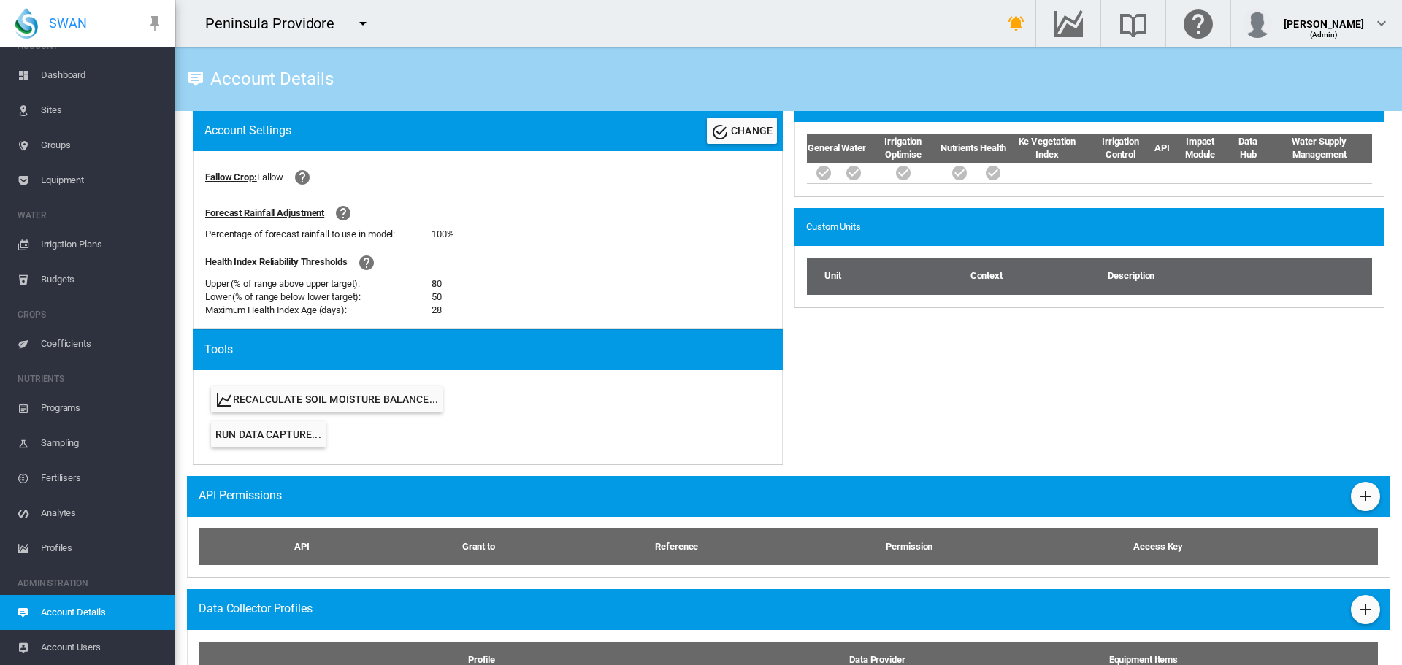
click at [296, 431] on span "Run Data Capture..." at bounding box center [268, 434] width 106 height 12
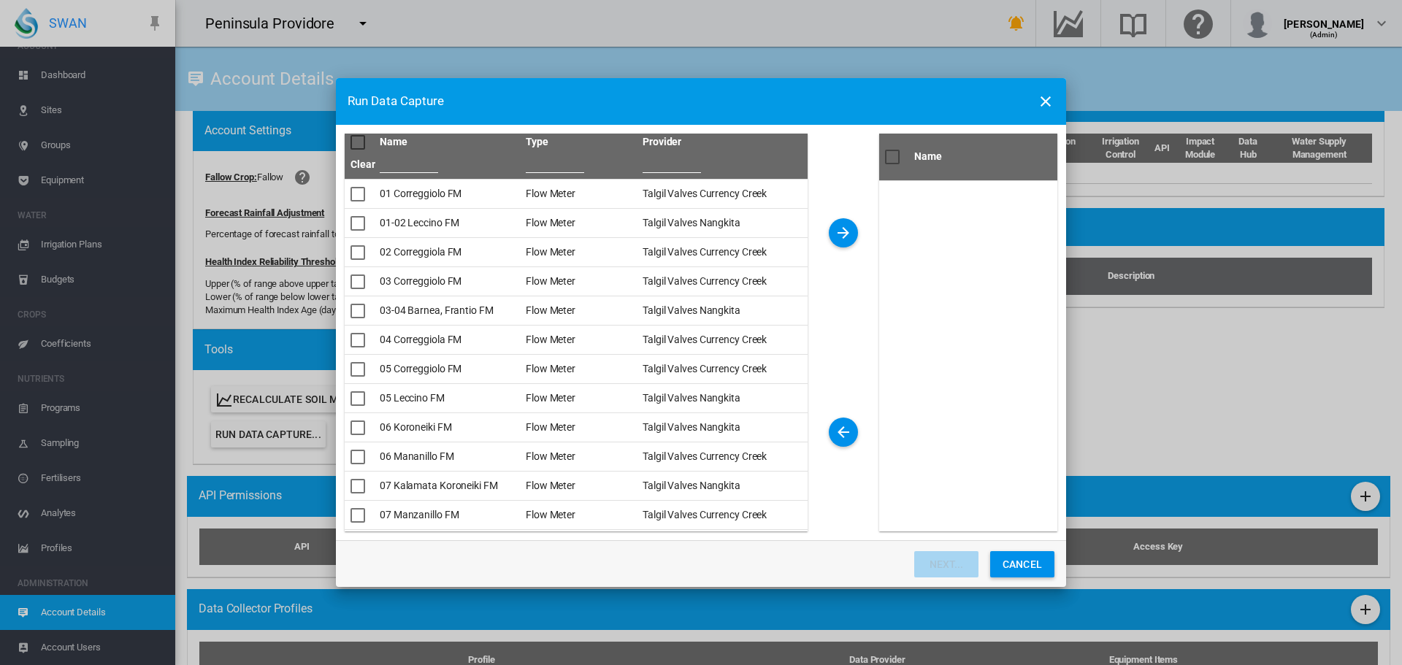
click at [357, 142] on div "Name Type ..." at bounding box center [357, 142] width 15 height 15
click at [839, 237] on md-icon "icon-arrow-right" at bounding box center [843, 233] width 18 height 18
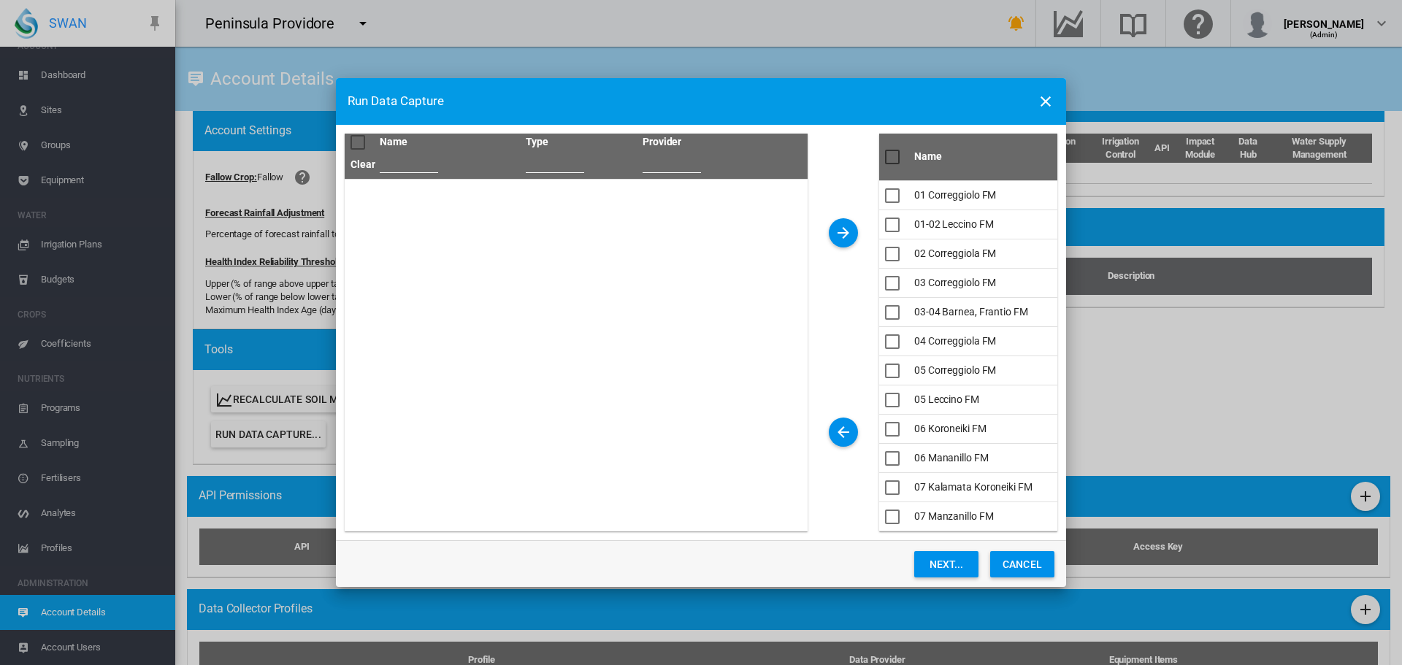
click at [944, 562] on button "Next..." at bounding box center [946, 564] width 64 height 26
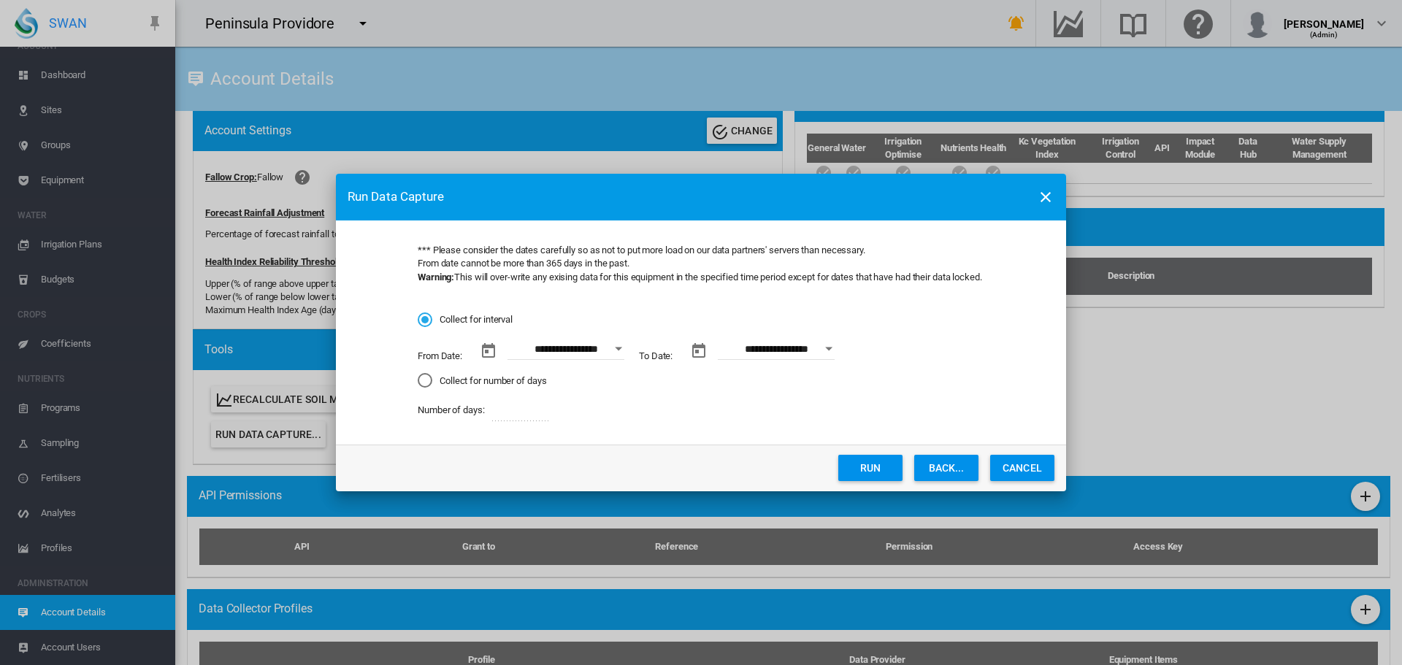
click at [623, 346] on button "Open calendar" at bounding box center [618, 349] width 26 height 26
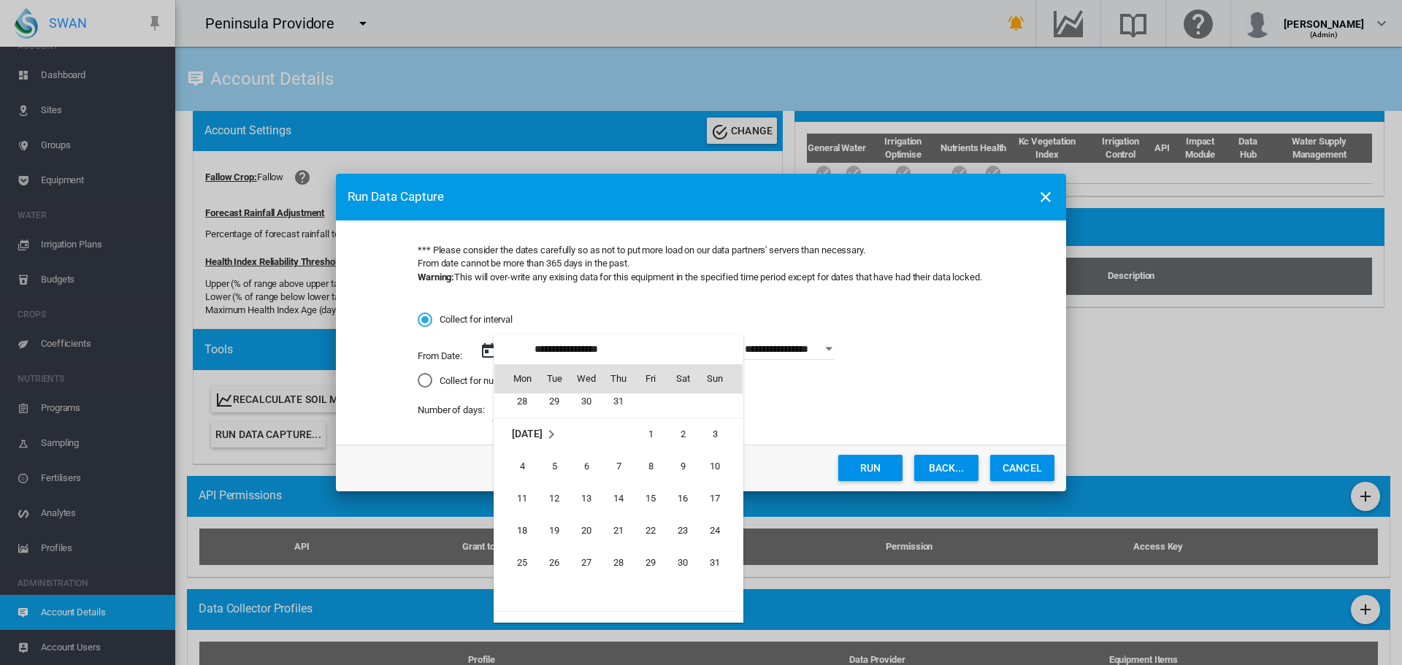
scroll to position [337923, 0]
click at [645, 439] on span "1" at bounding box center [650, 435] width 29 height 29
type input "**********"
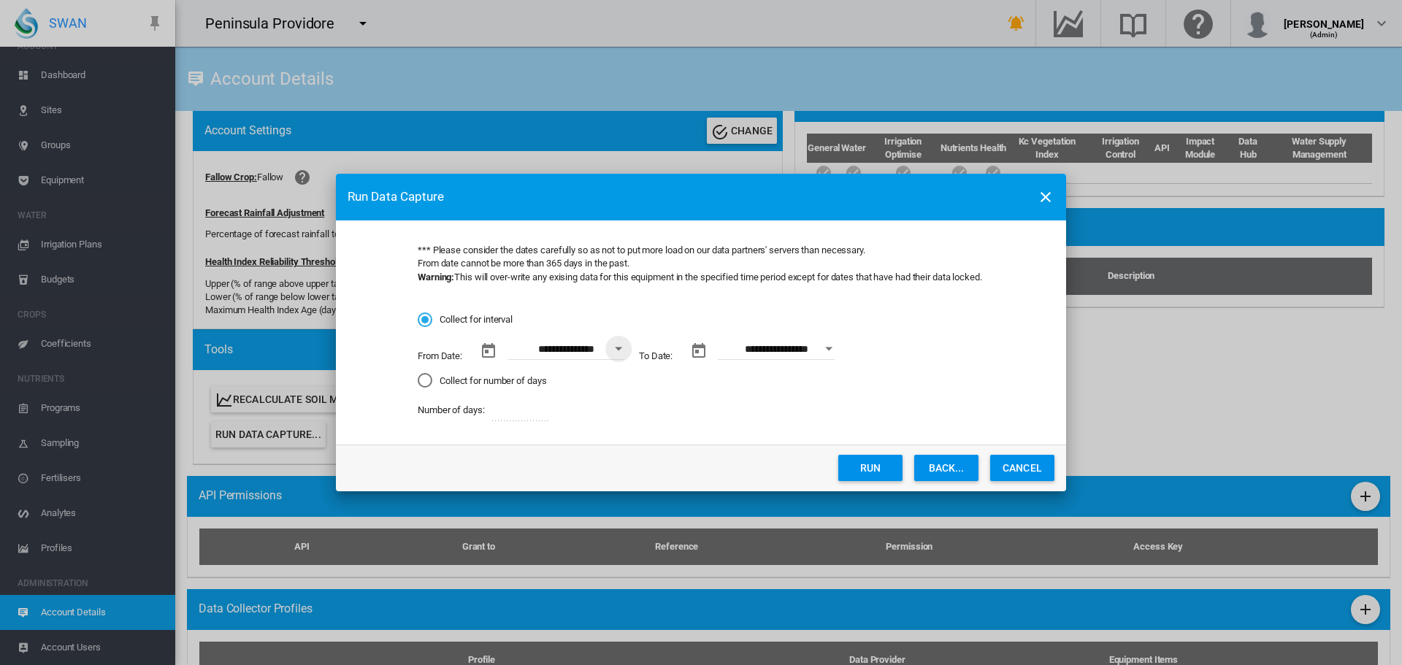
click at [825, 349] on button "Open calendar" at bounding box center [828, 349] width 26 height 26
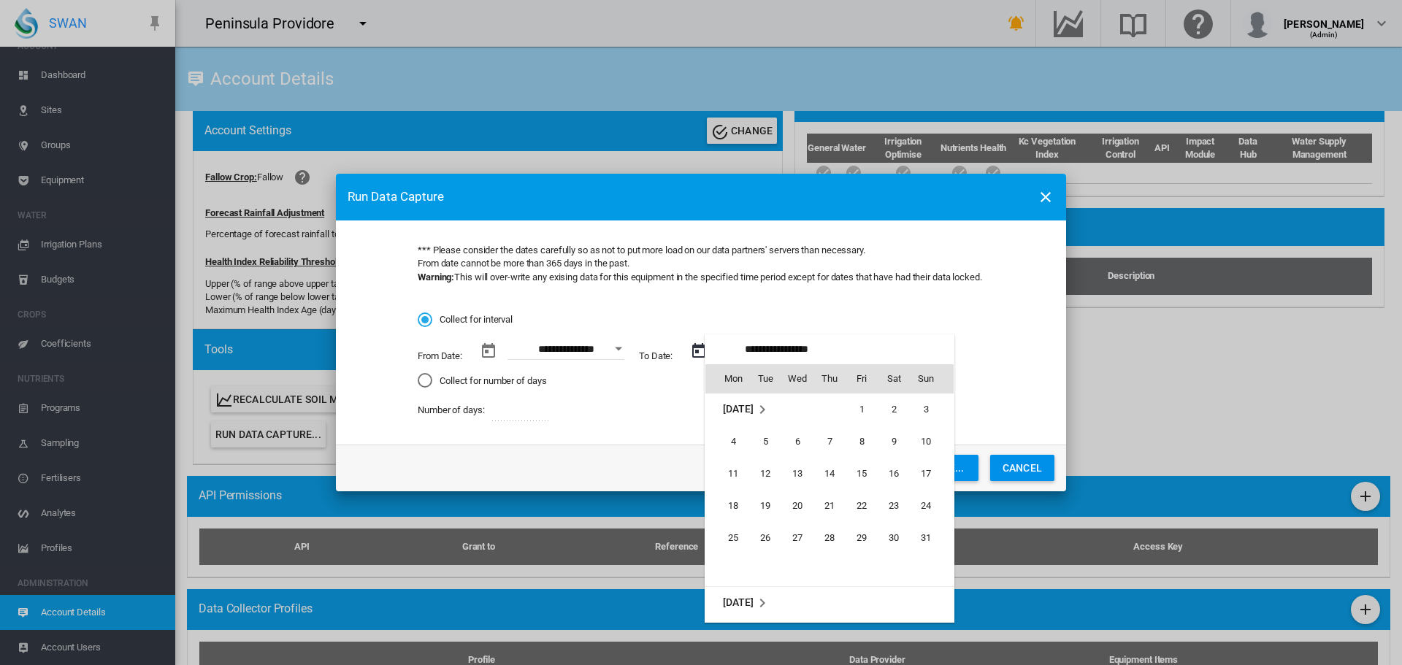
scroll to position [0, 0]
click at [929, 535] on span "31" at bounding box center [925, 538] width 29 height 29
type input "**********"
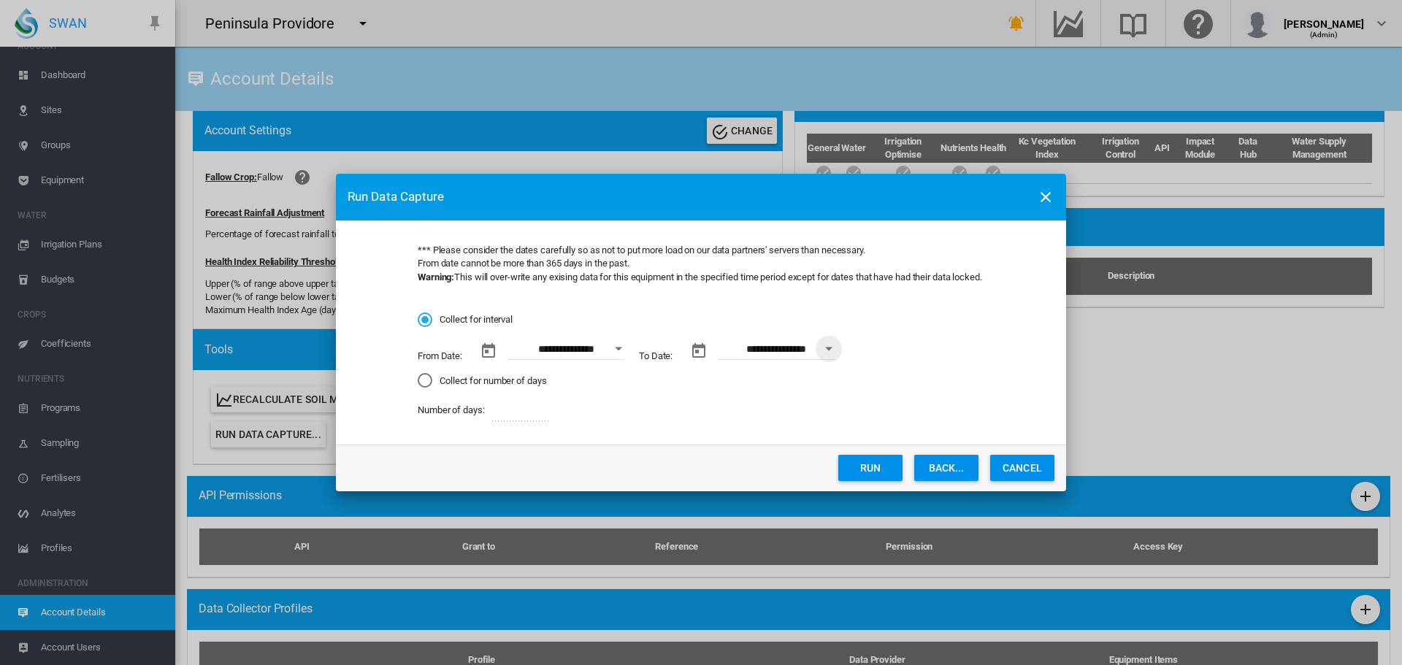
click at [868, 471] on button "Run" at bounding box center [870, 468] width 64 height 26
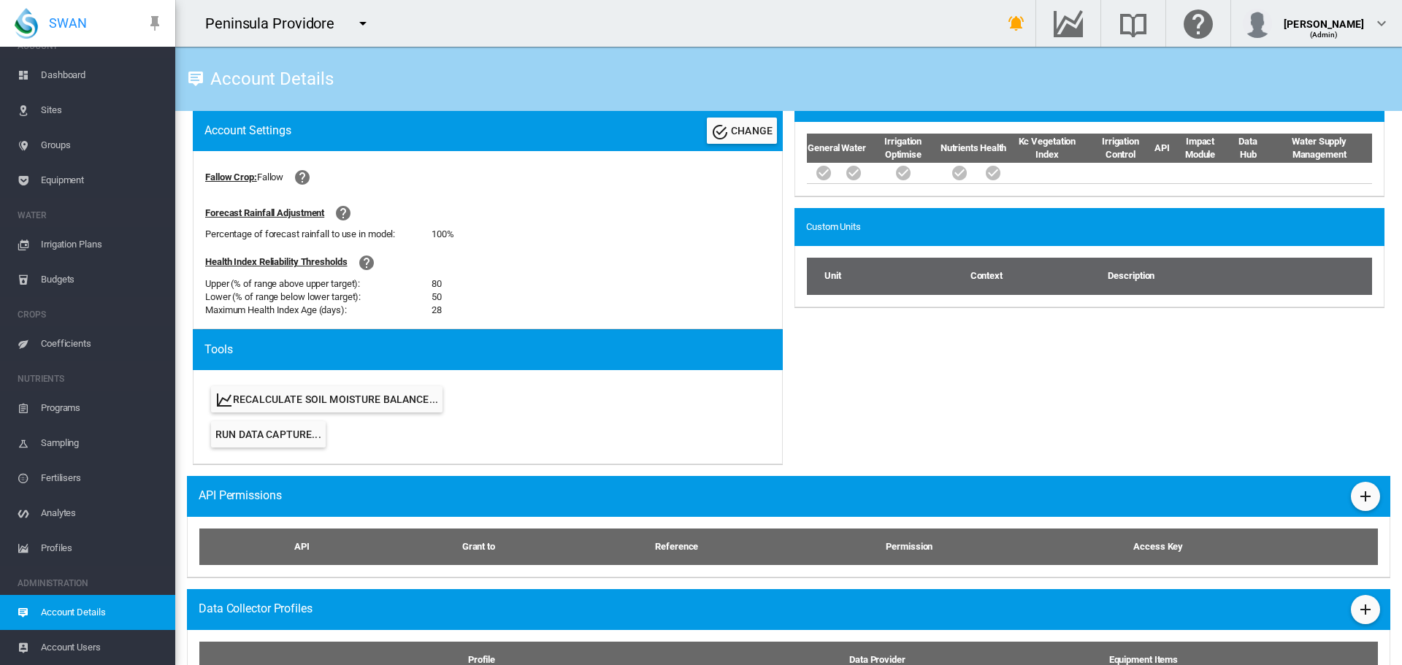
click at [64, 177] on span "Equipment" at bounding box center [102, 180] width 123 height 35
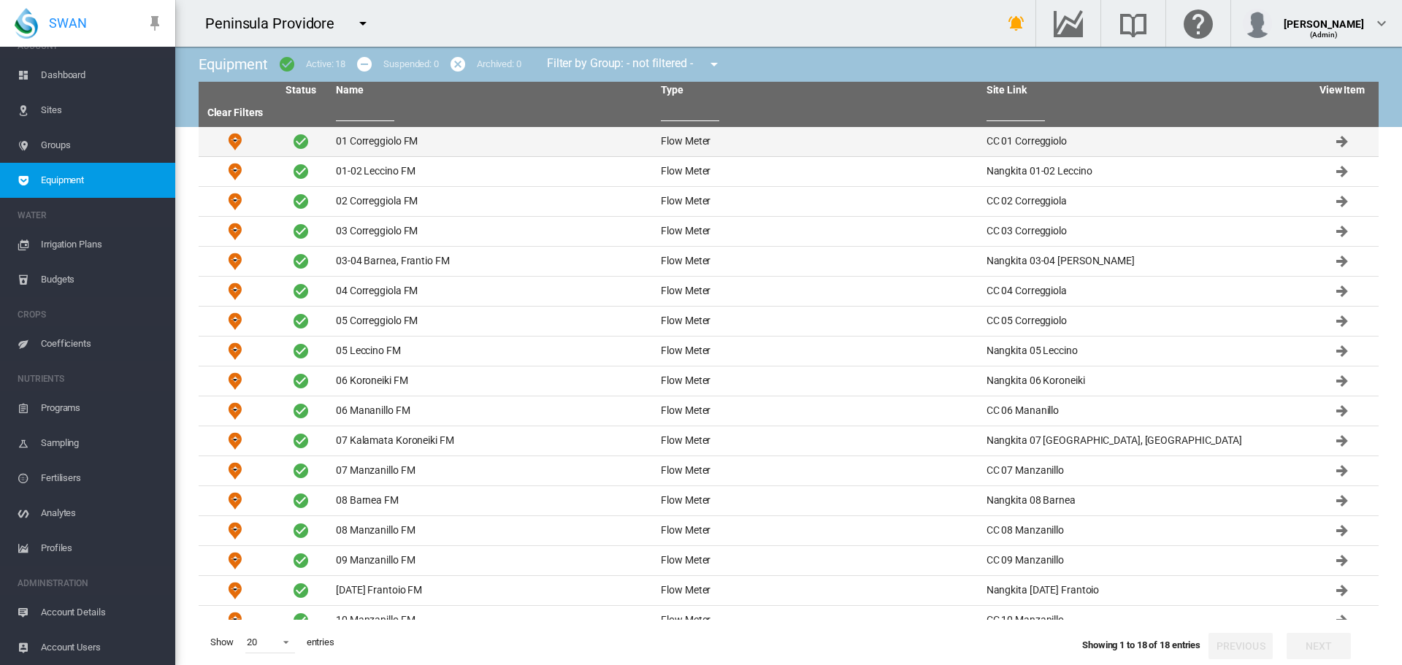
click at [392, 142] on td "01 Correggiolo FM" at bounding box center [492, 141] width 325 height 29
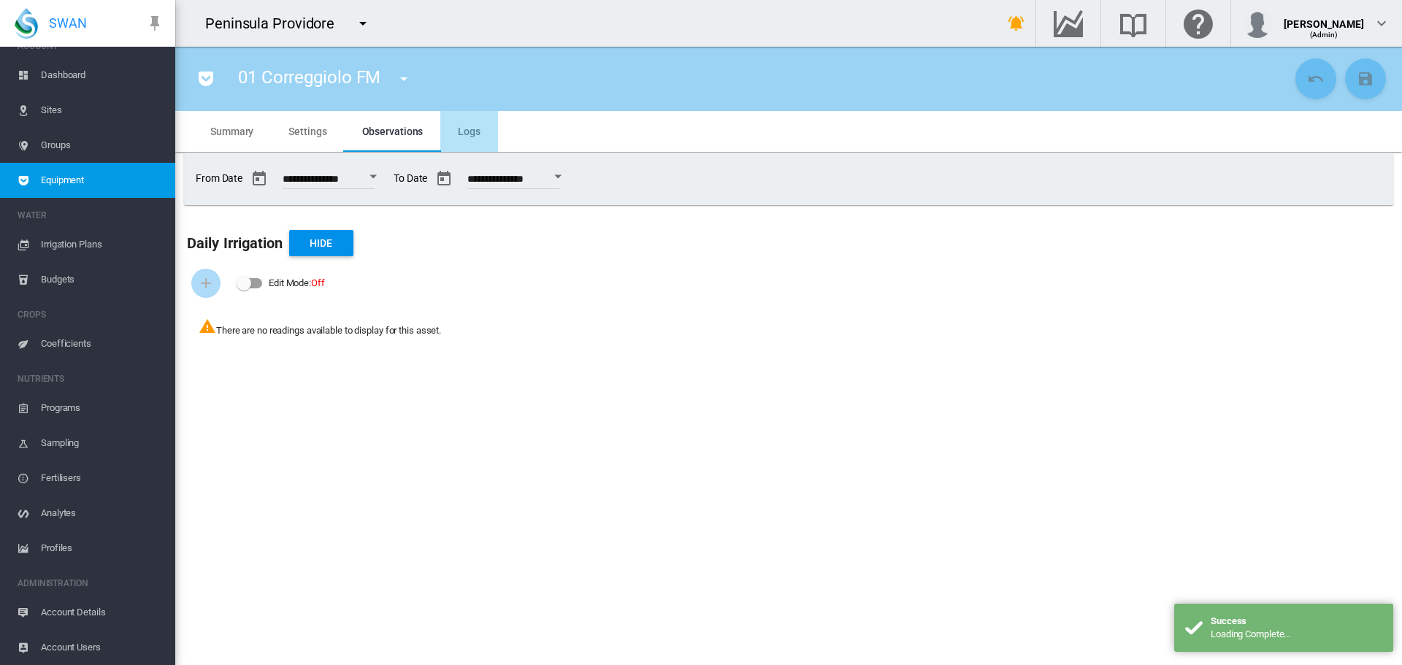
click at [461, 128] on span "Logs" at bounding box center [469, 132] width 23 height 12
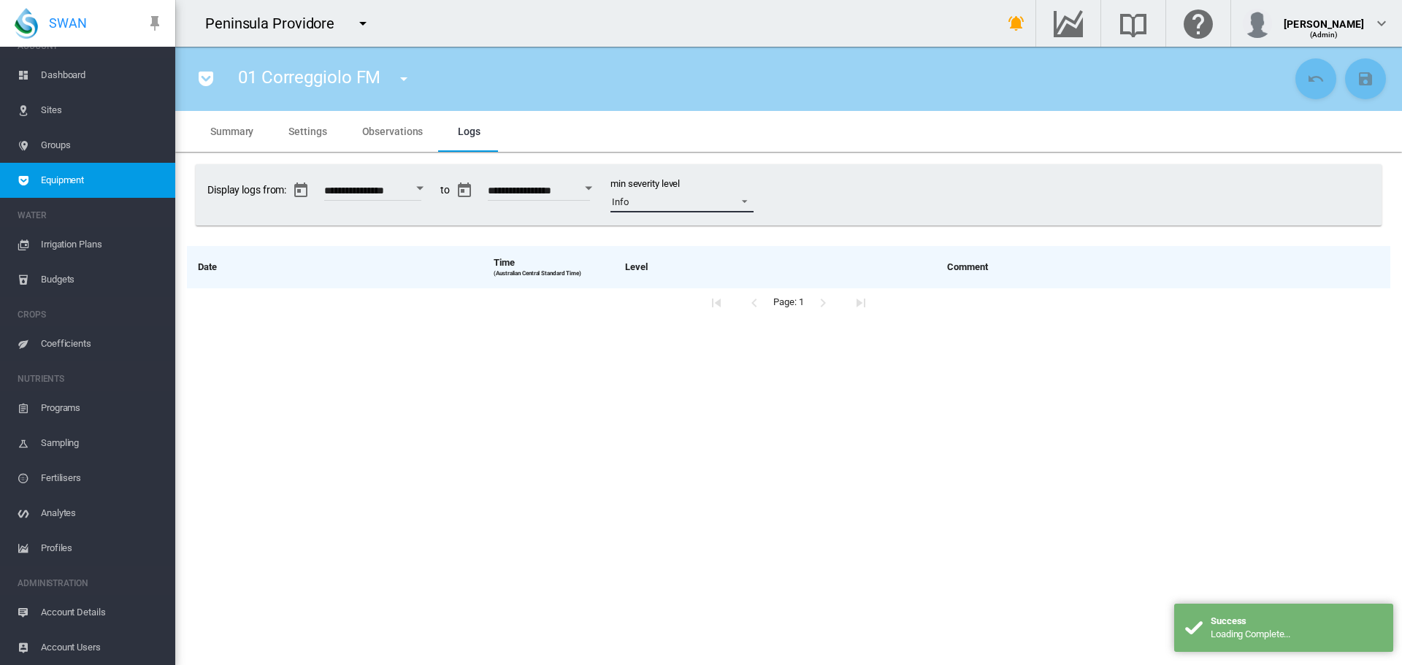
click at [749, 204] on span at bounding box center [740, 199] width 18 height 13
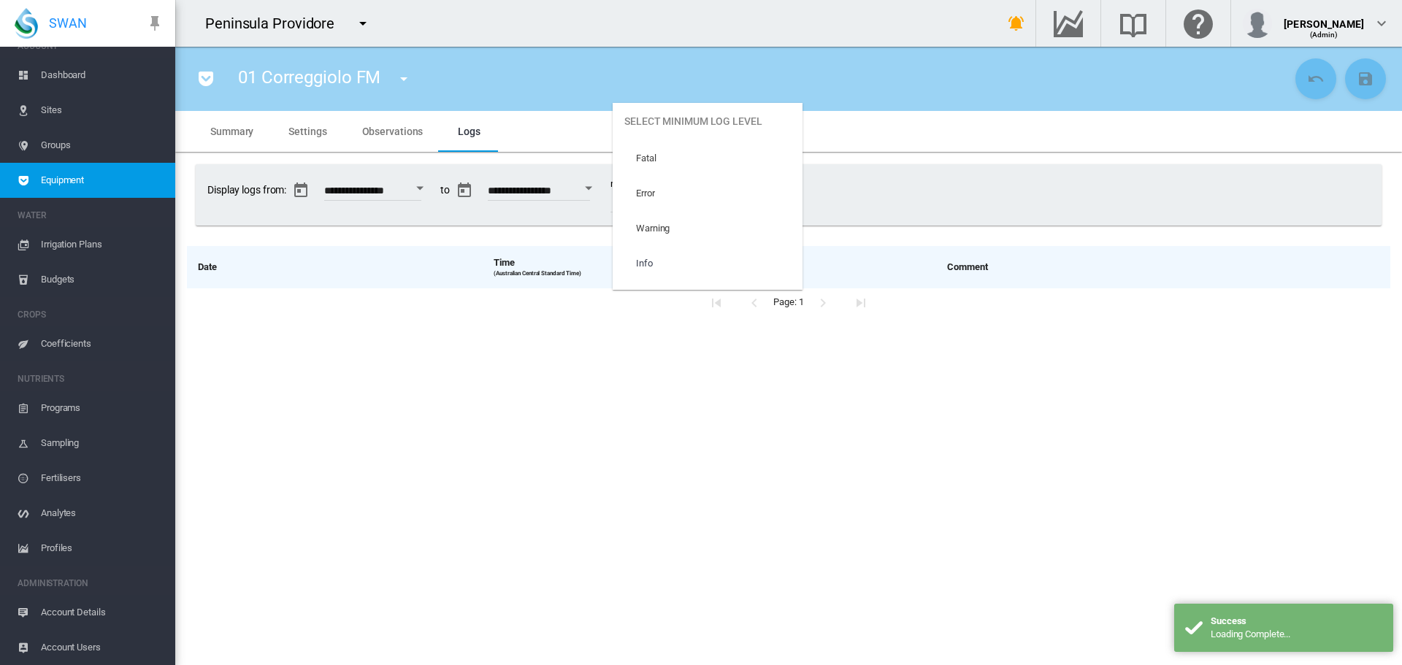
scroll to position [61, 0]
click at [723, 267] on md-option "Trace" at bounding box center [707, 272] width 190 height 35
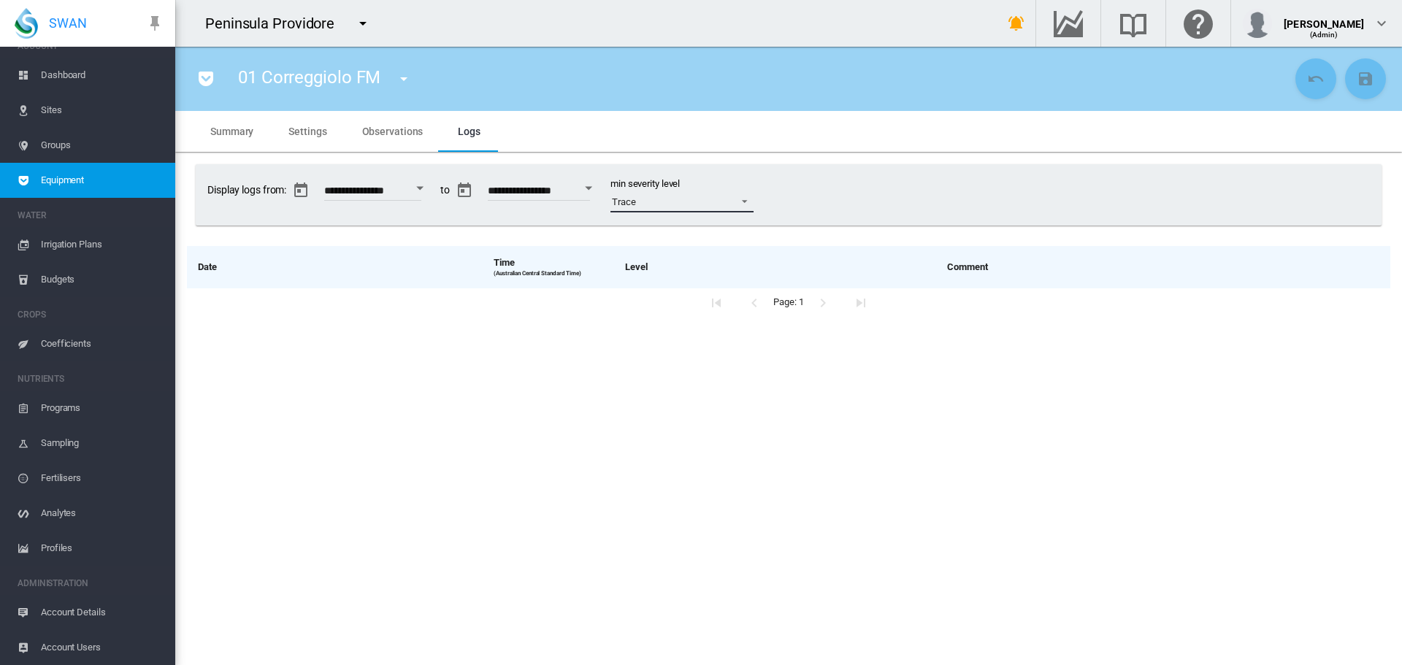
click at [749, 200] on span at bounding box center [740, 199] width 18 height 13
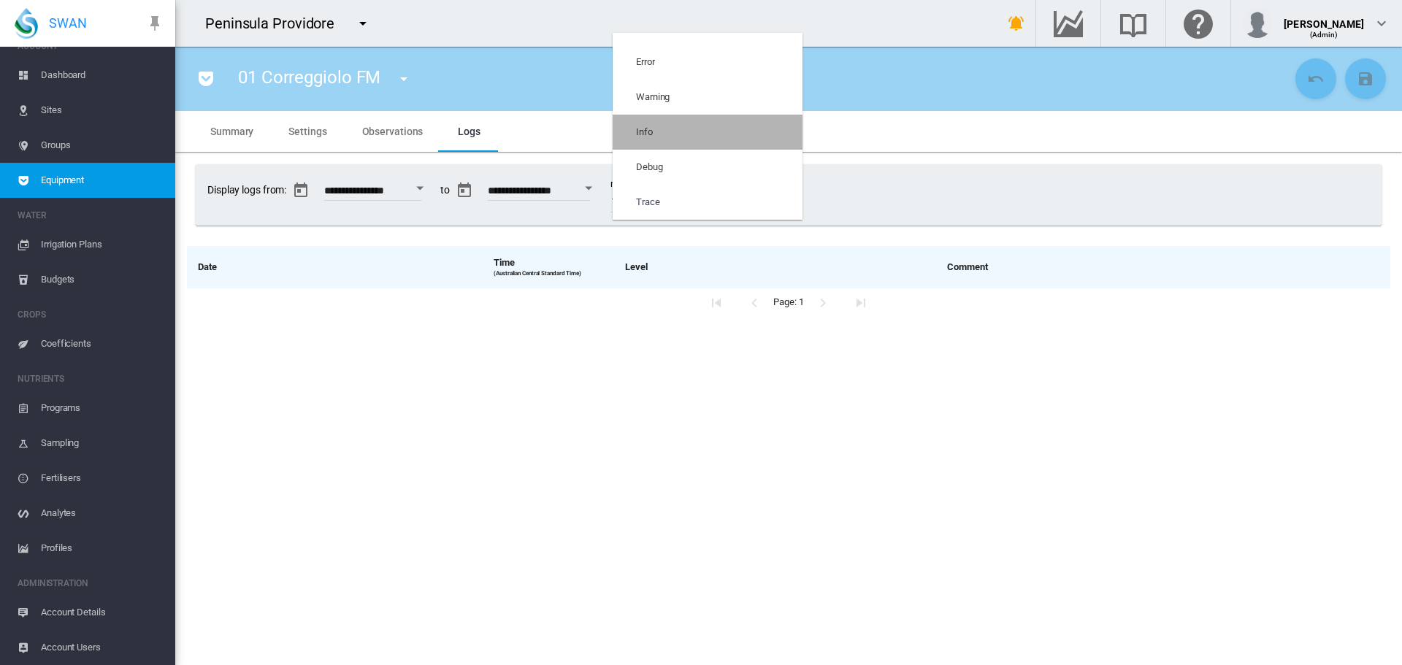
click at [745, 139] on md-option "Info" at bounding box center [707, 132] width 190 height 35
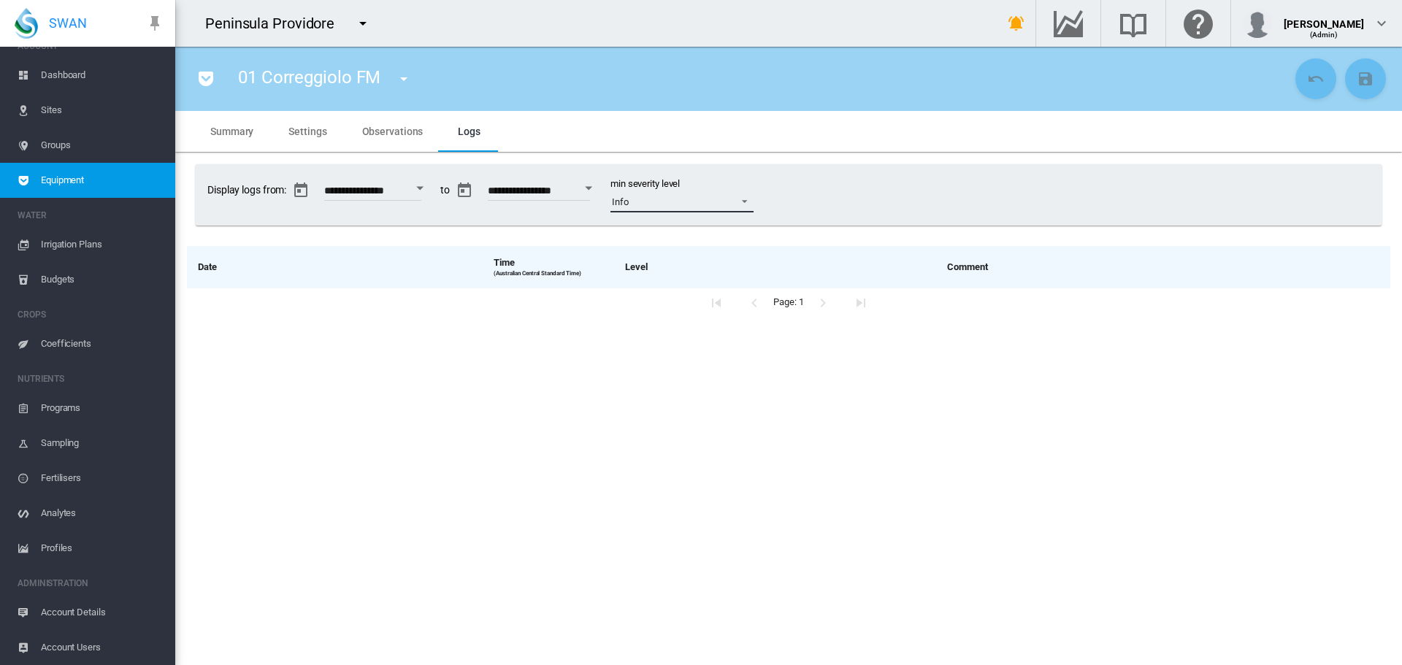
click at [749, 197] on span at bounding box center [740, 199] width 18 height 13
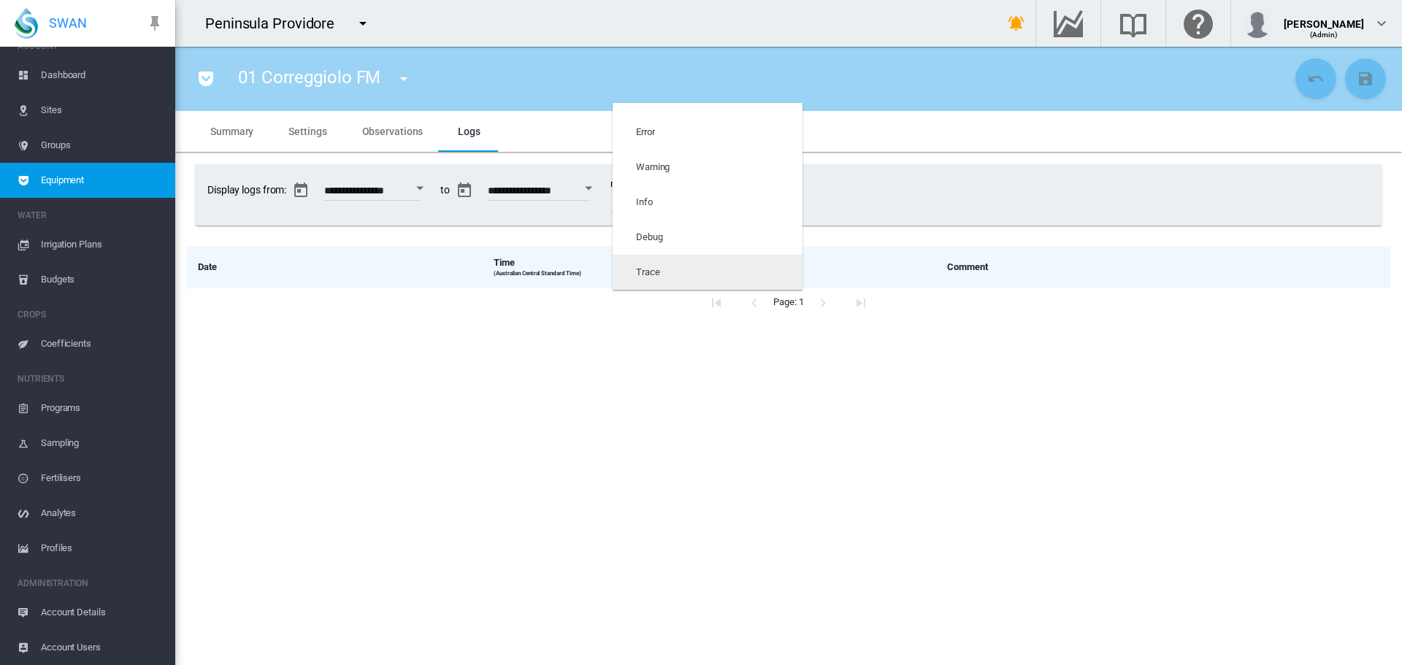
click at [740, 266] on md-option "Trace" at bounding box center [707, 272] width 190 height 35
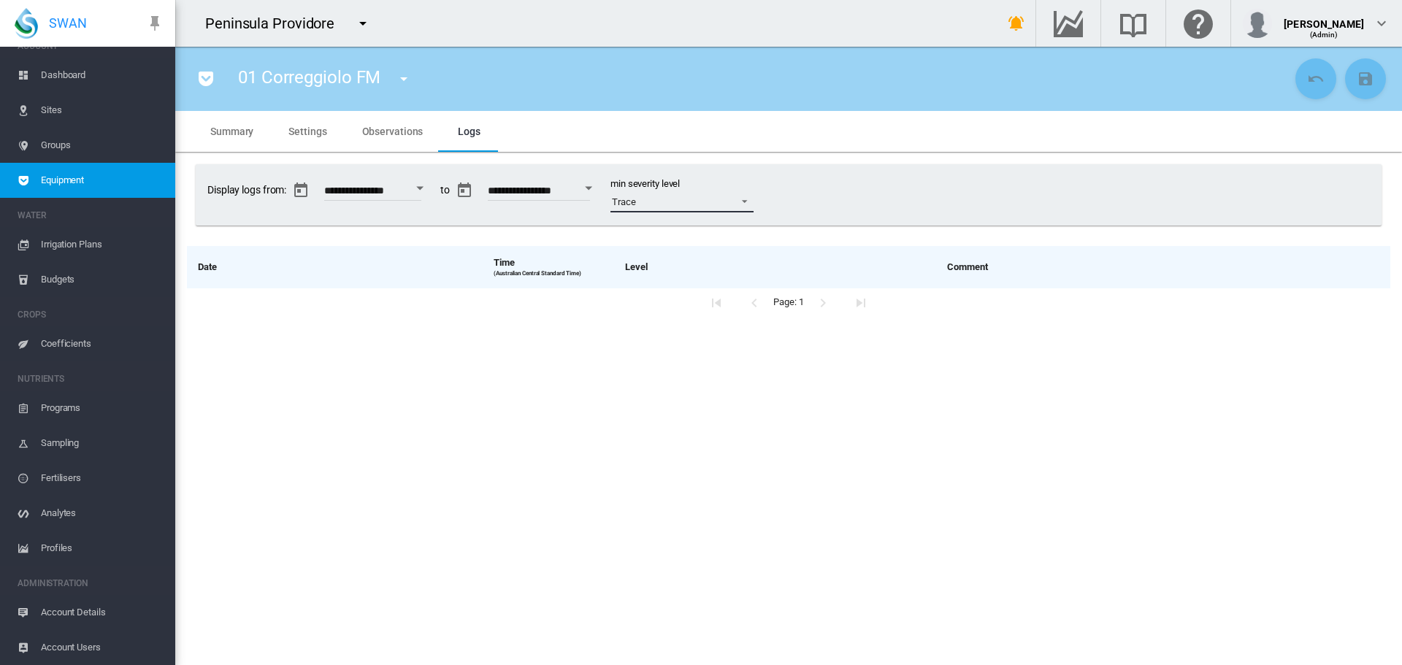
click at [749, 201] on span at bounding box center [740, 199] width 18 height 13
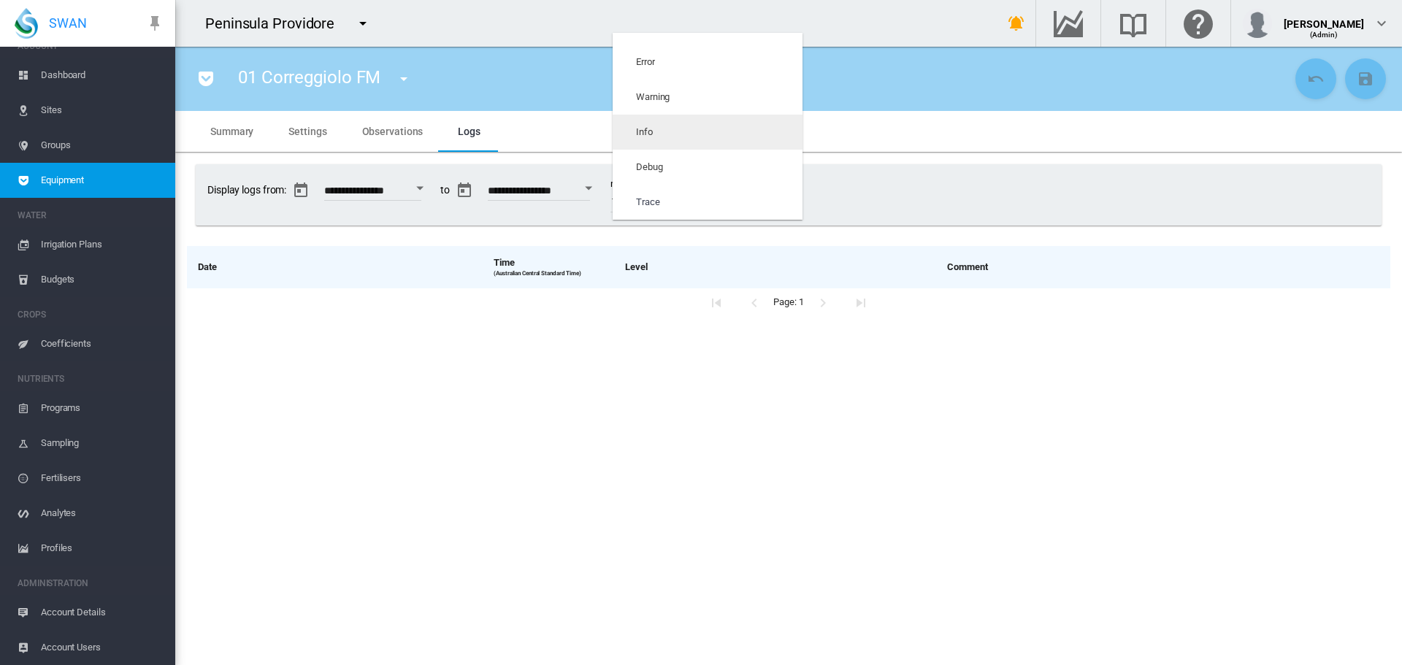
click at [739, 139] on md-option "Info" at bounding box center [707, 132] width 190 height 35
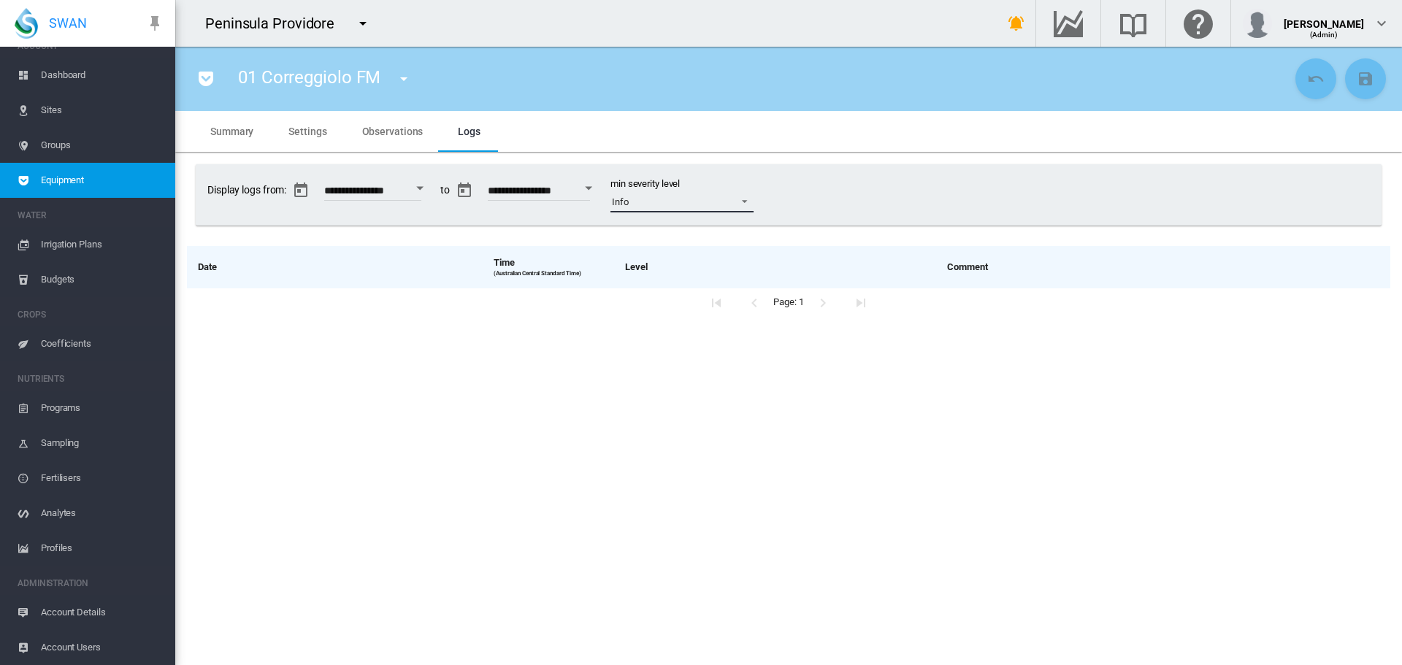
click at [749, 199] on span at bounding box center [740, 199] width 18 height 13
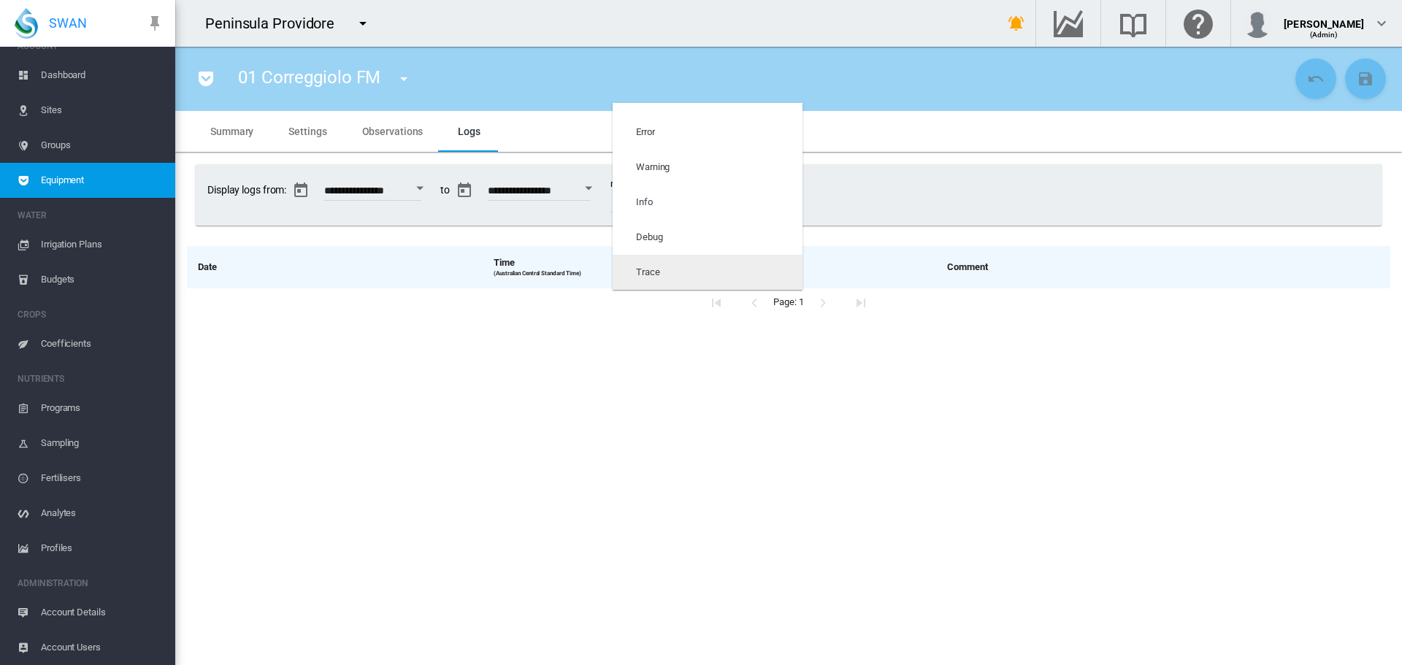
click at [739, 261] on md-option "Trace" at bounding box center [707, 272] width 190 height 35
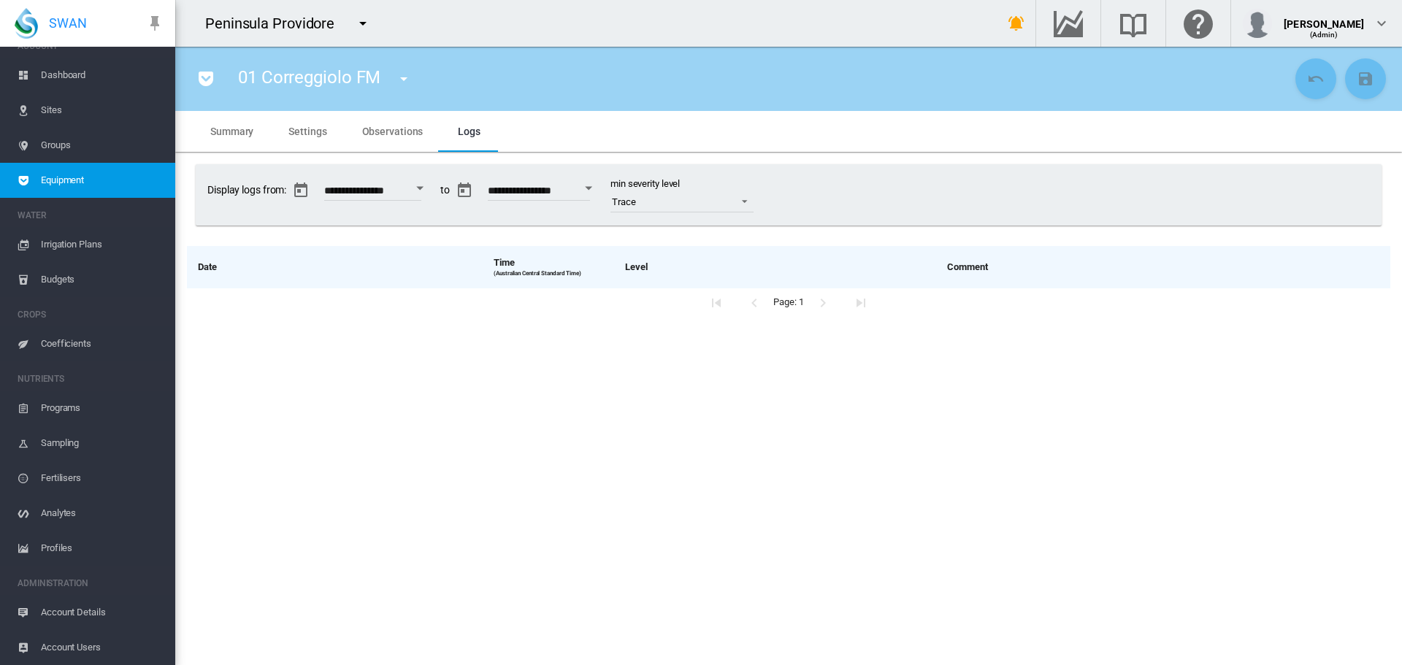
click at [406, 76] on md-icon "icon-menu-down" at bounding box center [404, 79] width 18 height 18
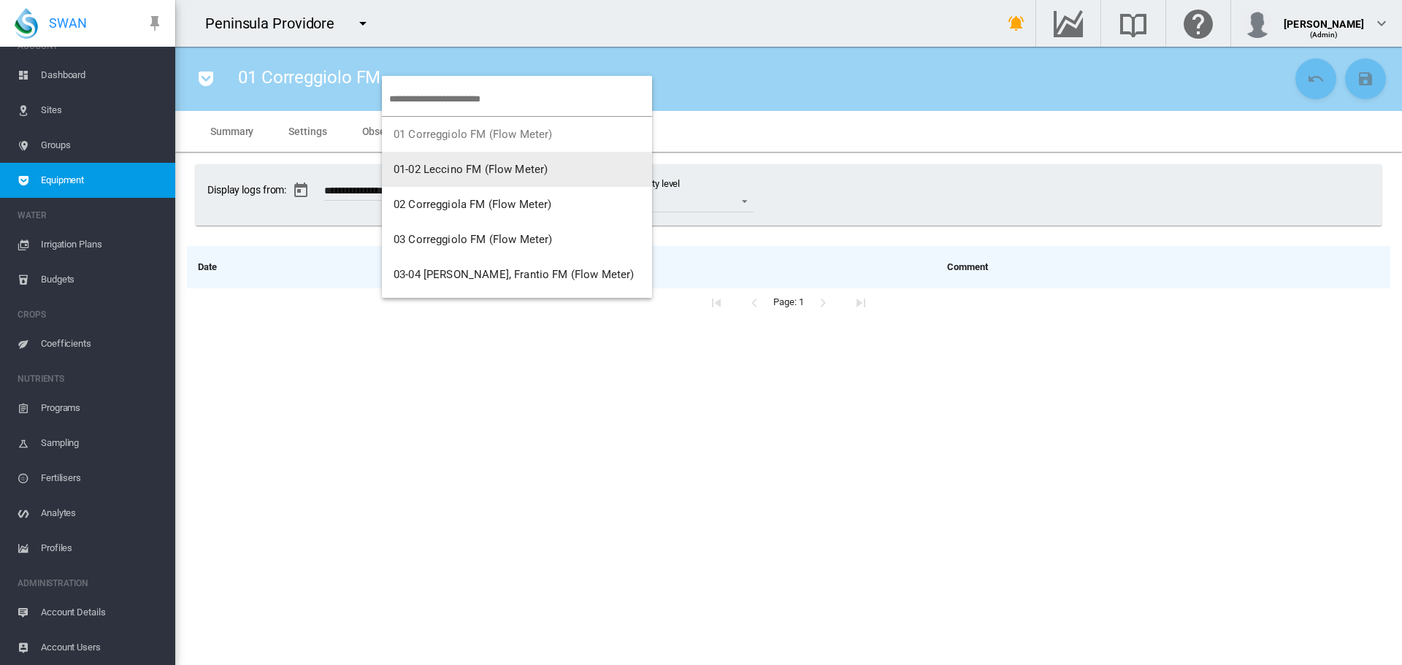
click at [432, 173] on span "01-02 Leccino FM (Flow Meter)" at bounding box center [470, 169] width 154 height 13
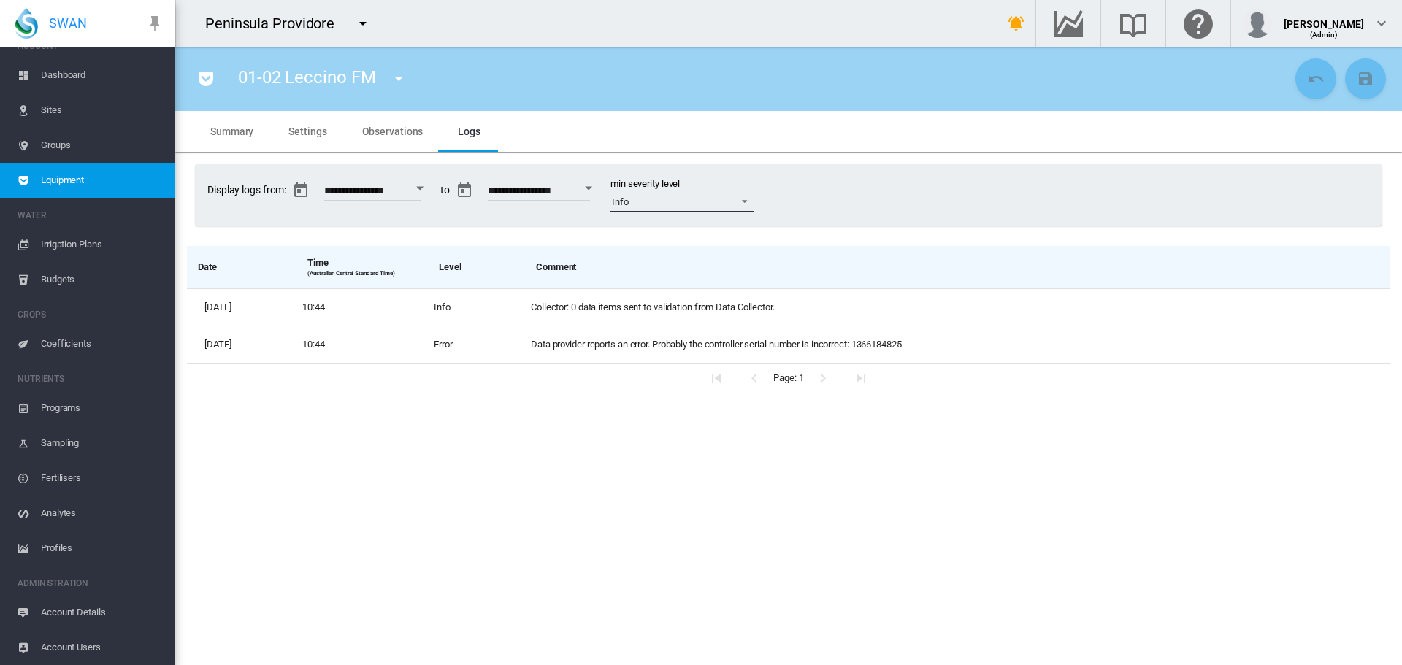
click at [749, 201] on span at bounding box center [740, 199] width 18 height 13
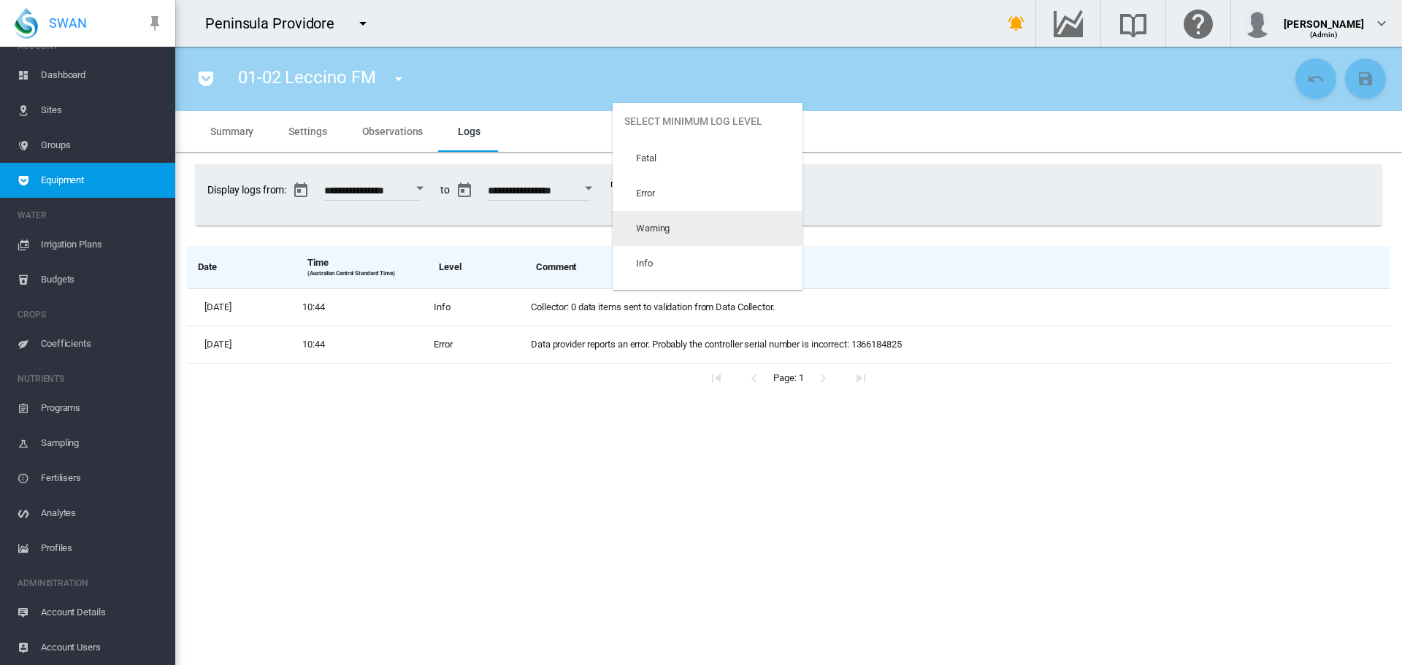
scroll to position [61, 0]
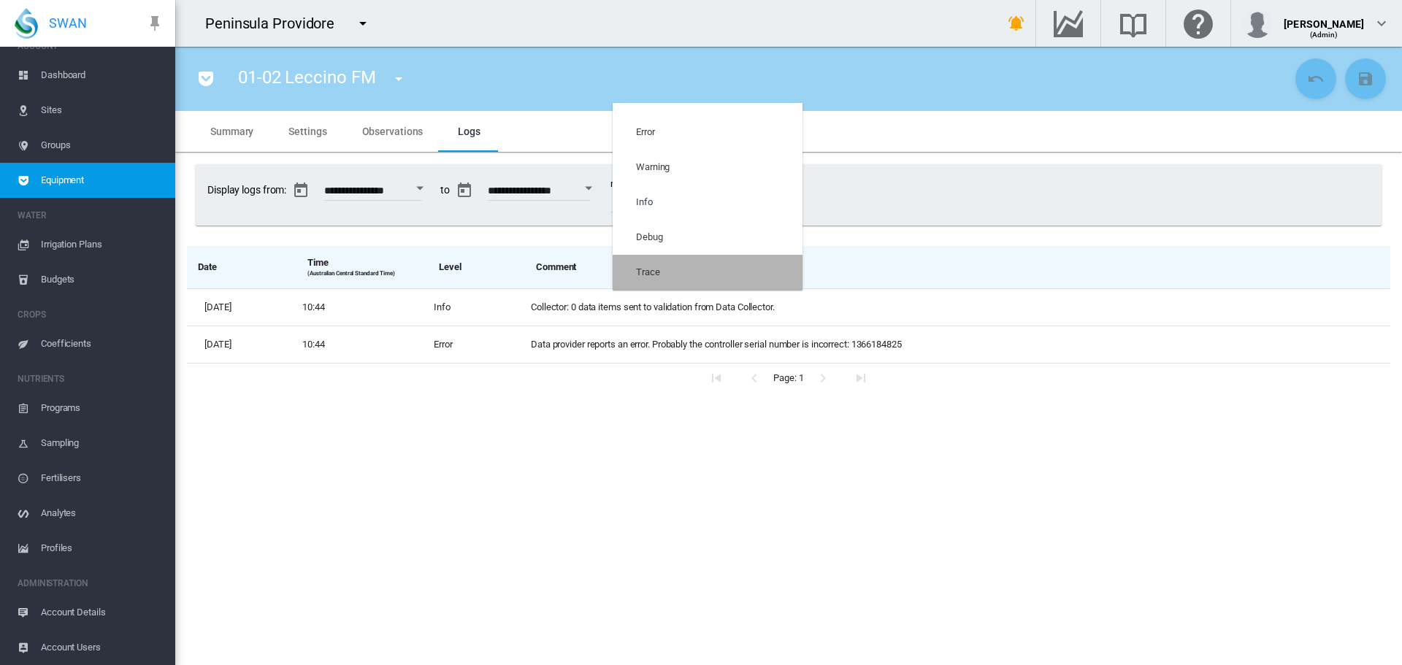
click at [709, 266] on md-option "Trace" at bounding box center [707, 272] width 190 height 35
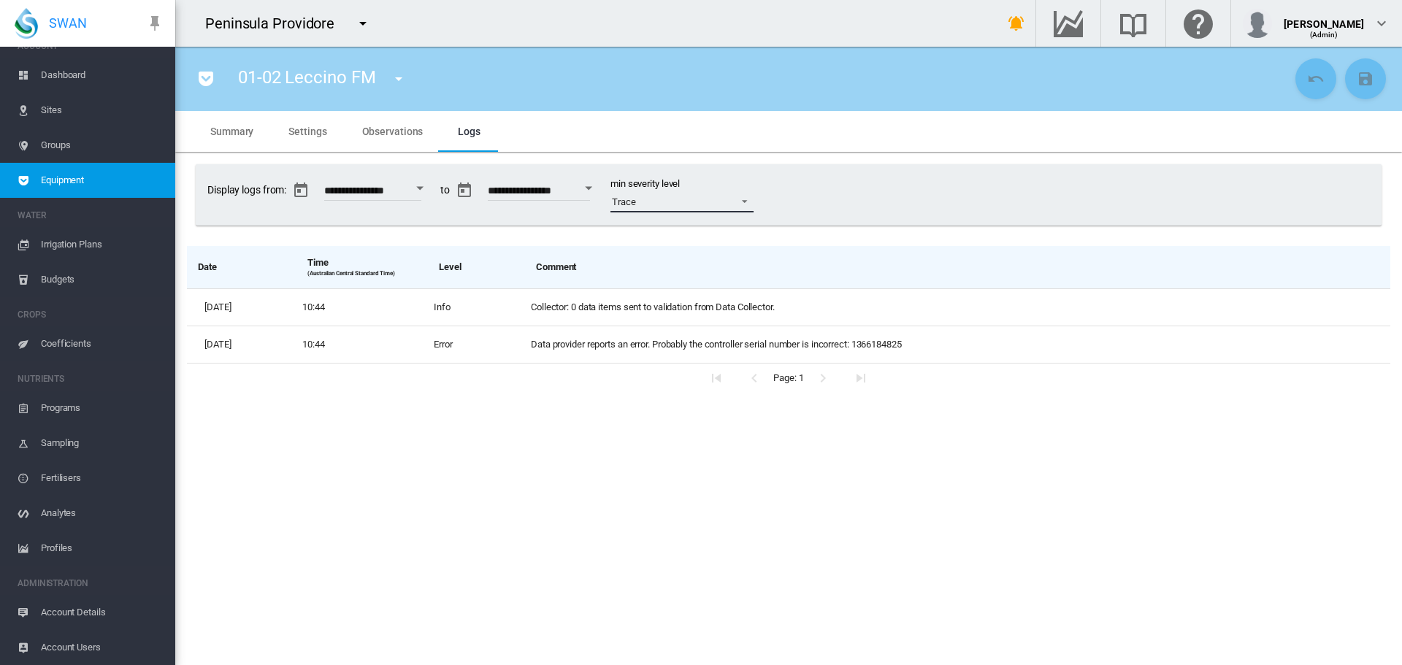
click at [749, 201] on span at bounding box center [740, 199] width 18 height 13
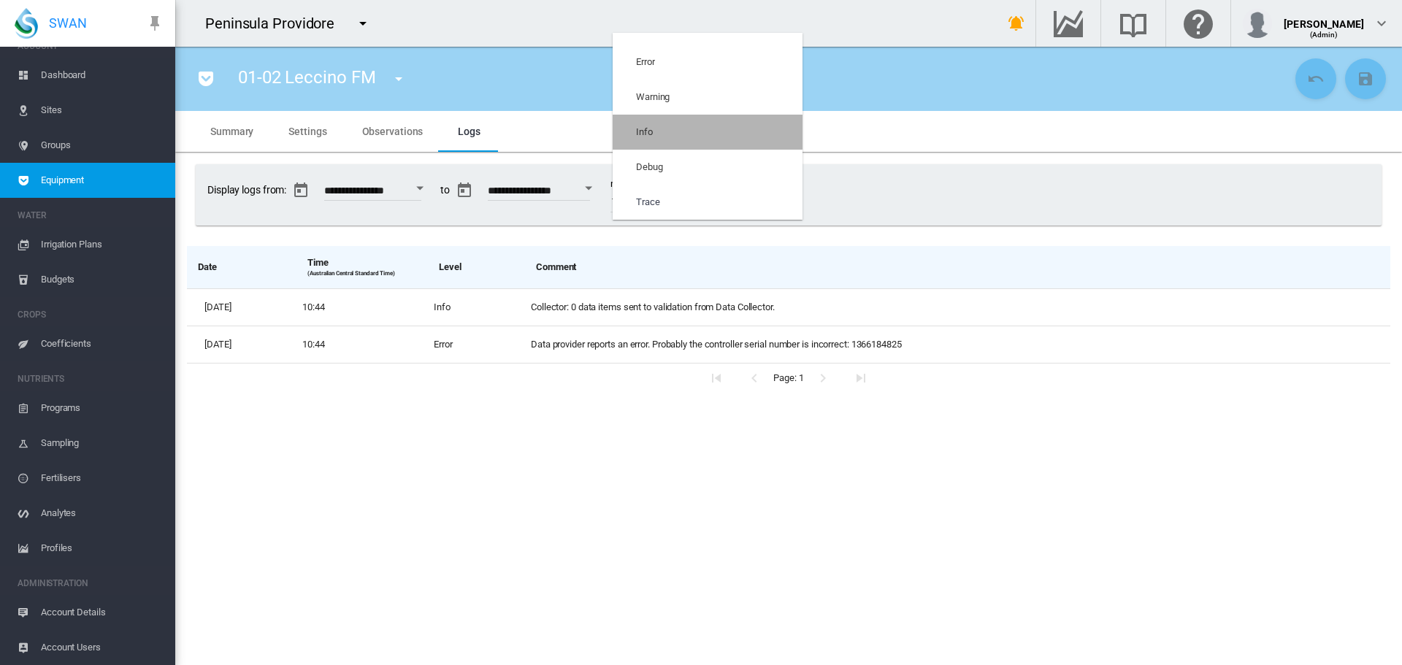
click at [742, 137] on md-option "Info" at bounding box center [707, 132] width 190 height 35
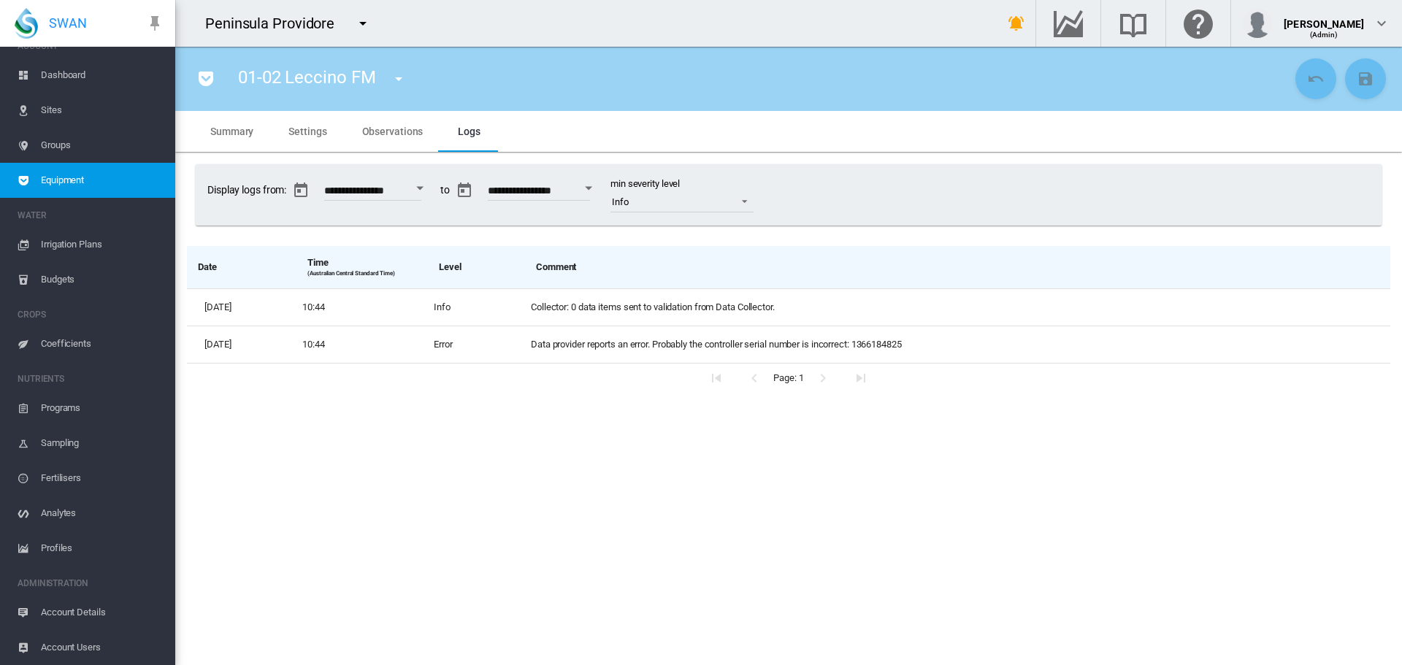
click at [392, 80] on md-icon "icon-menu-down" at bounding box center [399, 79] width 18 height 18
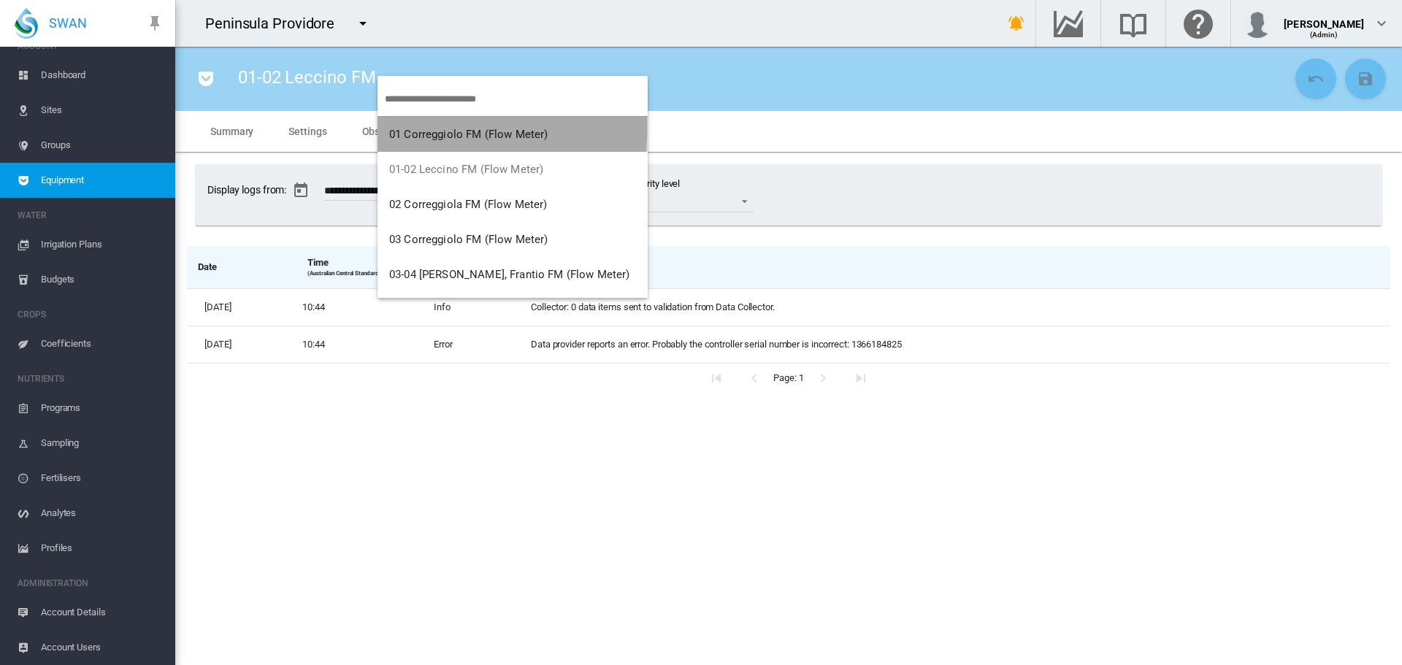
click at [418, 128] on span "01 Correggiolo FM (Flow Meter)" at bounding box center [468, 134] width 159 height 13
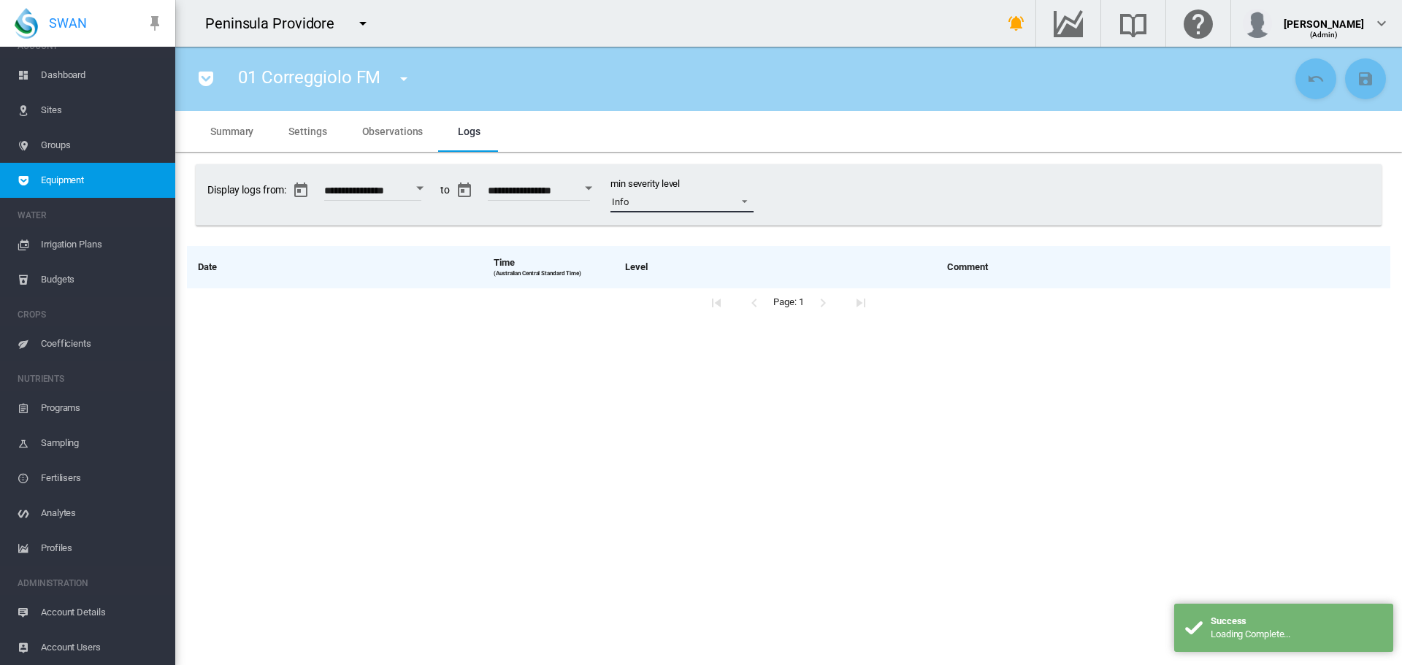
click at [749, 205] on span at bounding box center [740, 199] width 18 height 13
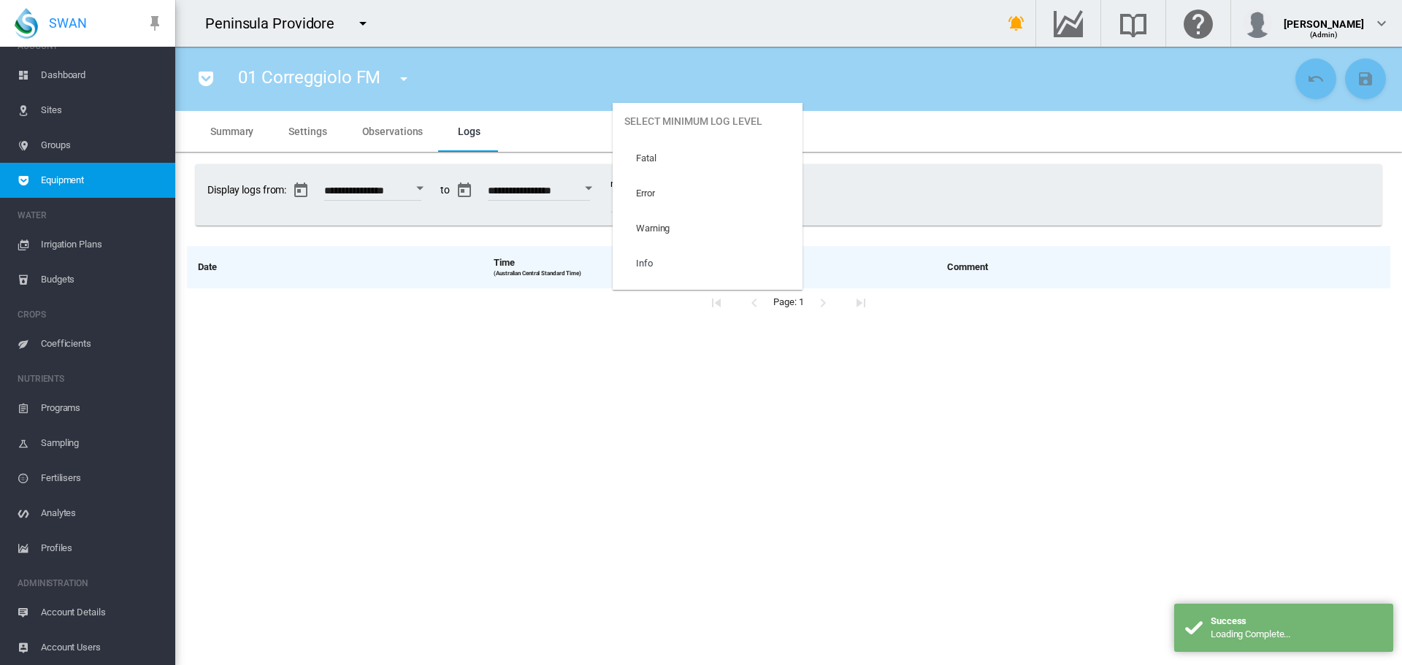
scroll to position [61, 0]
click at [748, 268] on md-option "Trace" at bounding box center [707, 272] width 190 height 35
